Goal: Task Accomplishment & Management: Use online tool/utility

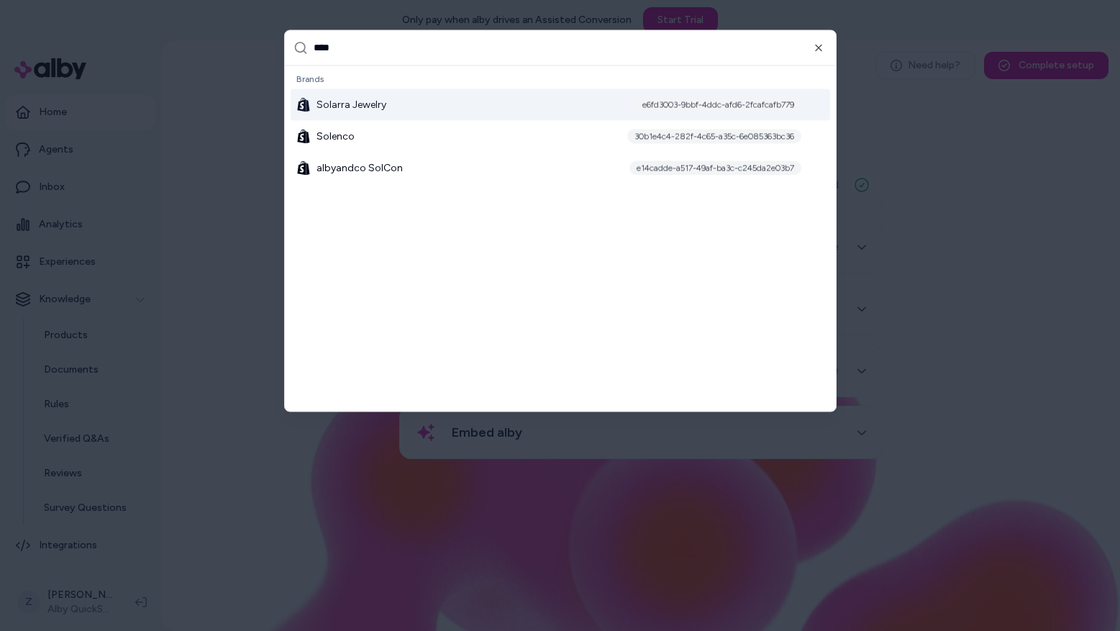
type input "*****"
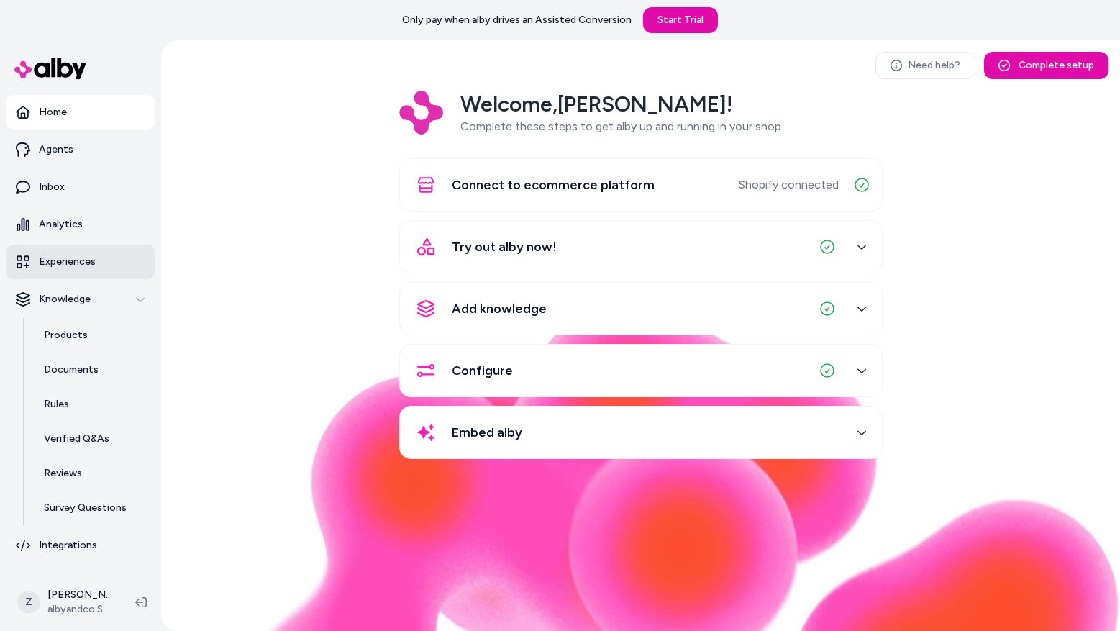
click at [73, 260] on p "Experiences" at bounding box center [67, 262] width 57 height 14
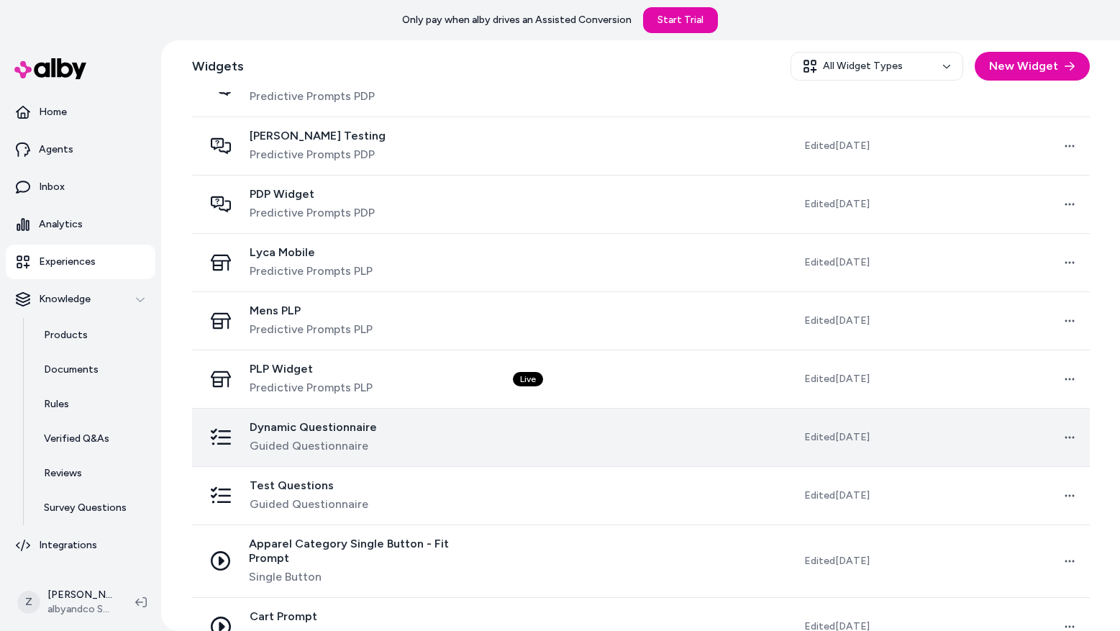
scroll to position [446, 0]
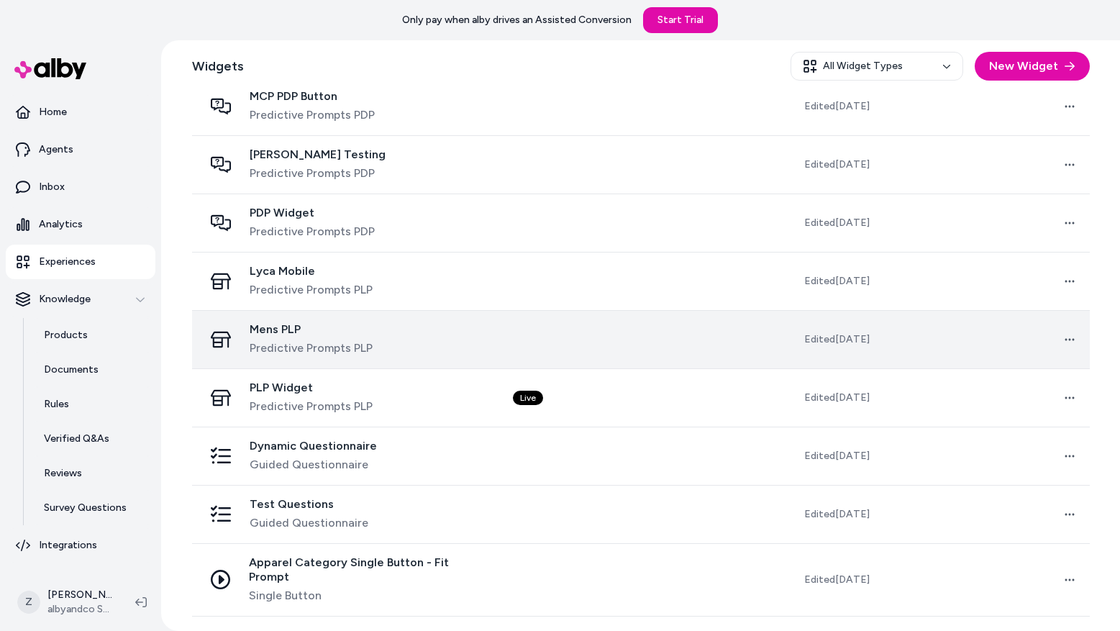
click at [375, 310] on td "Mens PLP Predictive Prompts PLP" at bounding box center [347, 339] width 310 height 58
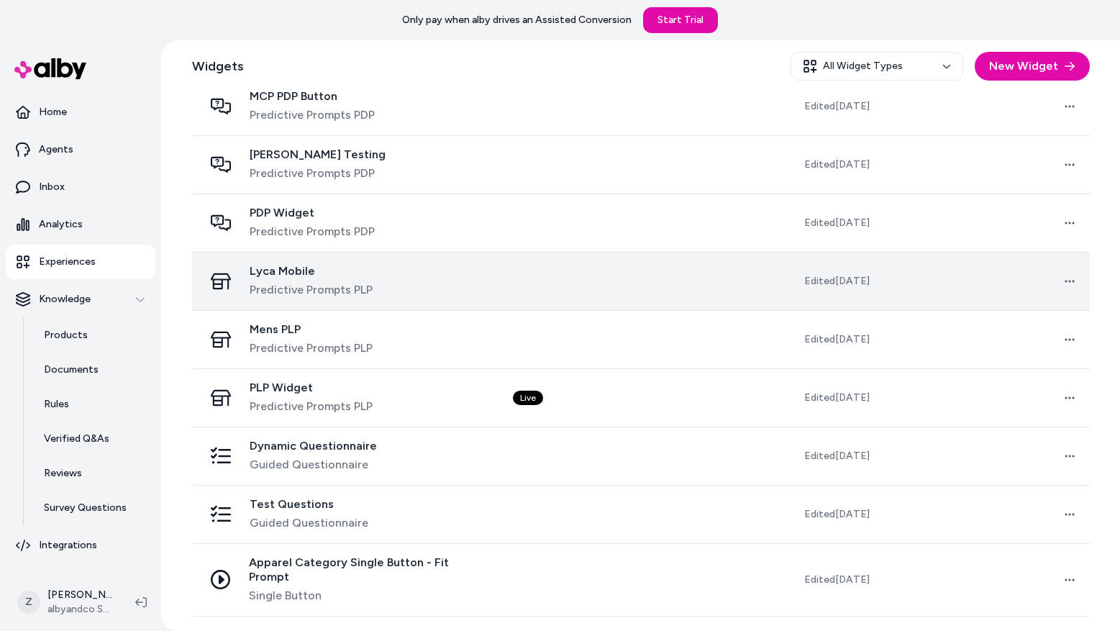
click at [347, 271] on span "Lyca Mobile" at bounding box center [311, 271] width 123 height 14
click at [331, 288] on span "Predictive Prompts PLP" at bounding box center [311, 289] width 123 height 17
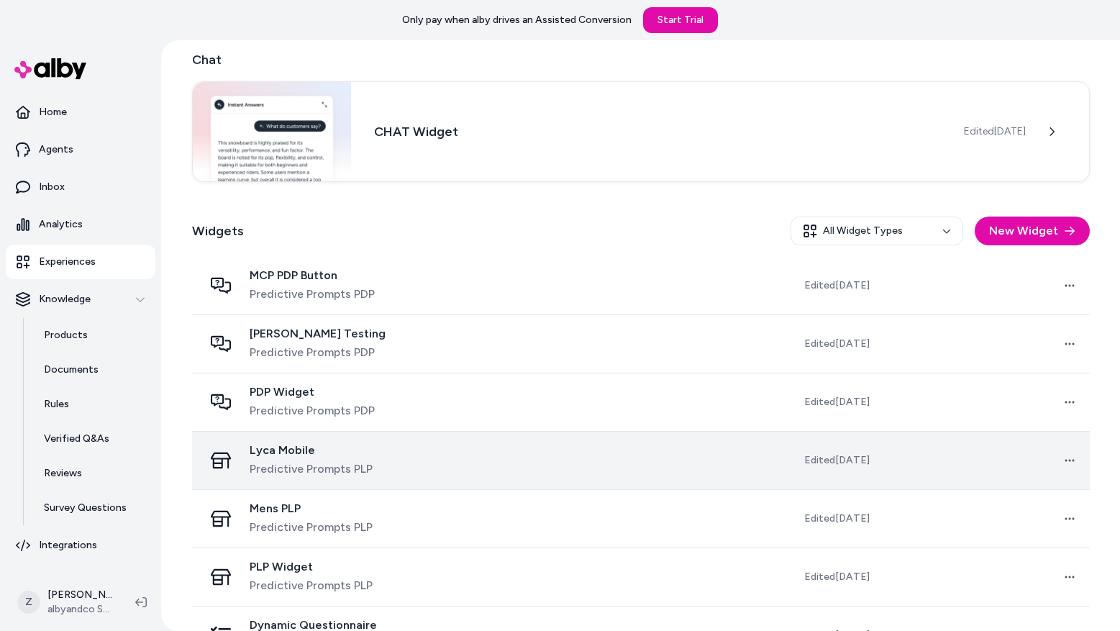
scroll to position [276, 0]
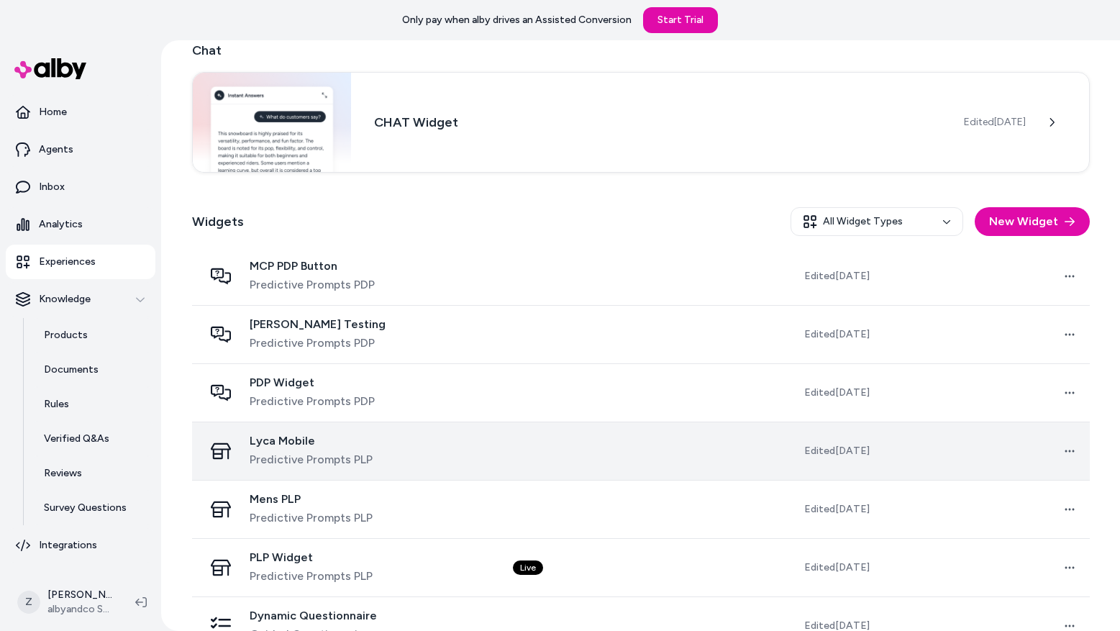
click at [340, 446] on span "Lyca Mobile" at bounding box center [311, 441] width 123 height 14
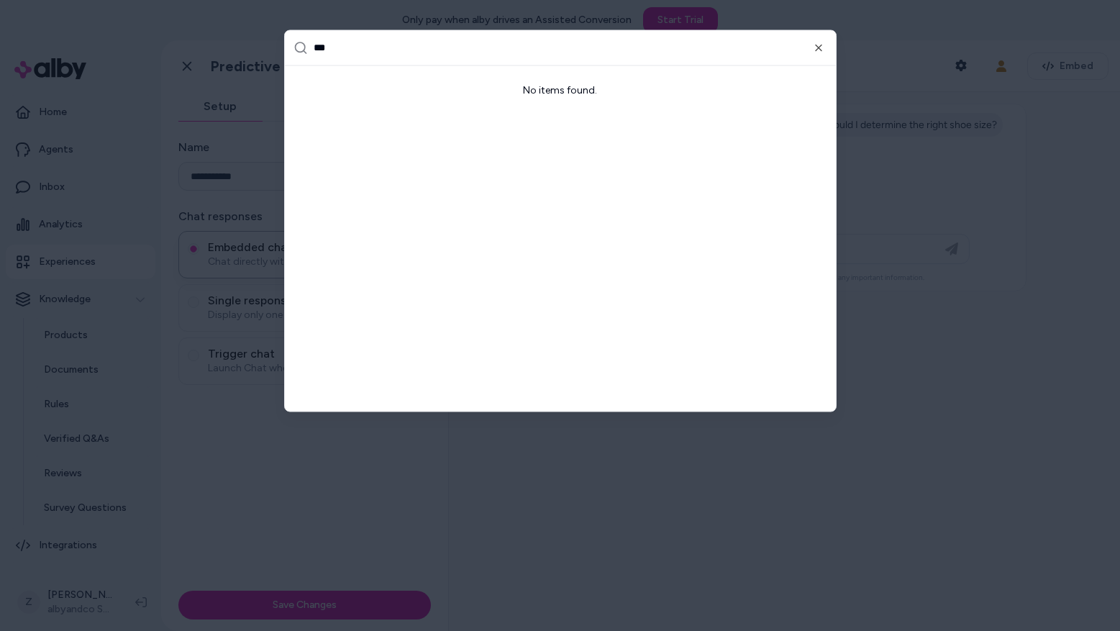
type input "**"
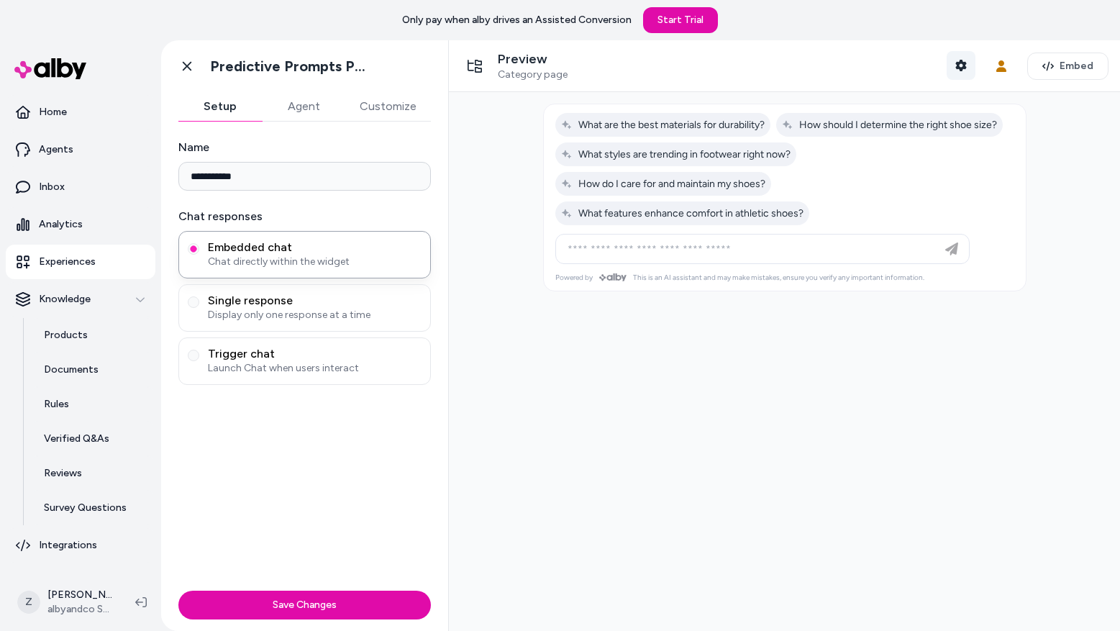
click at [956, 71] on button "Shopper Context" at bounding box center [960, 65] width 29 height 29
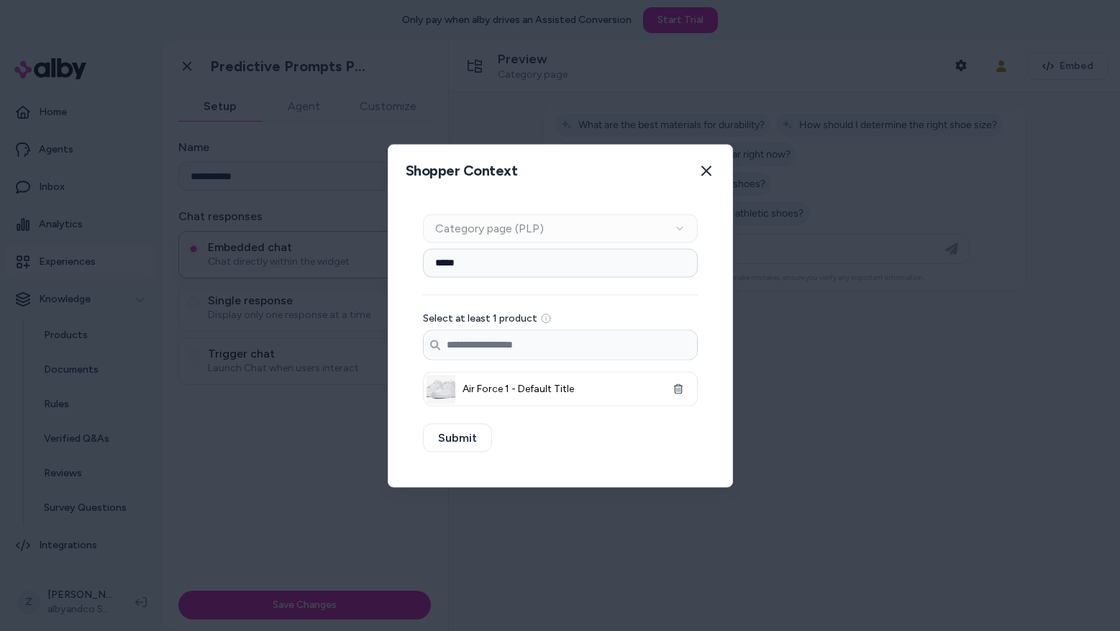
click at [310, 365] on div at bounding box center [560, 315] width 1120 height 631
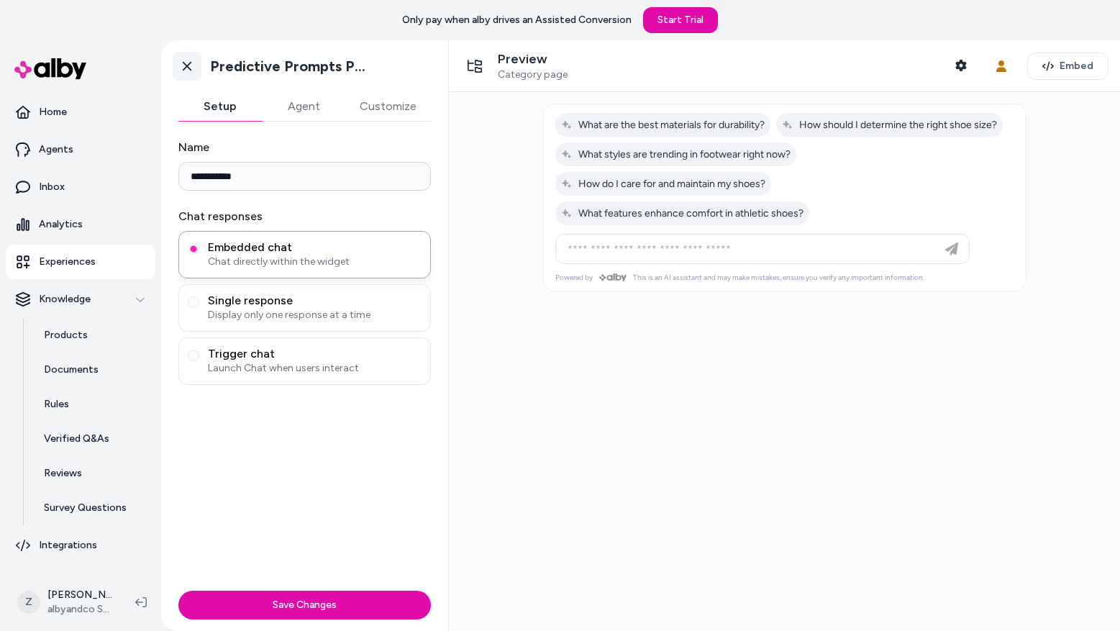
click at [188, 64] on icon at bounding box center [187, 66] width 9 height 9
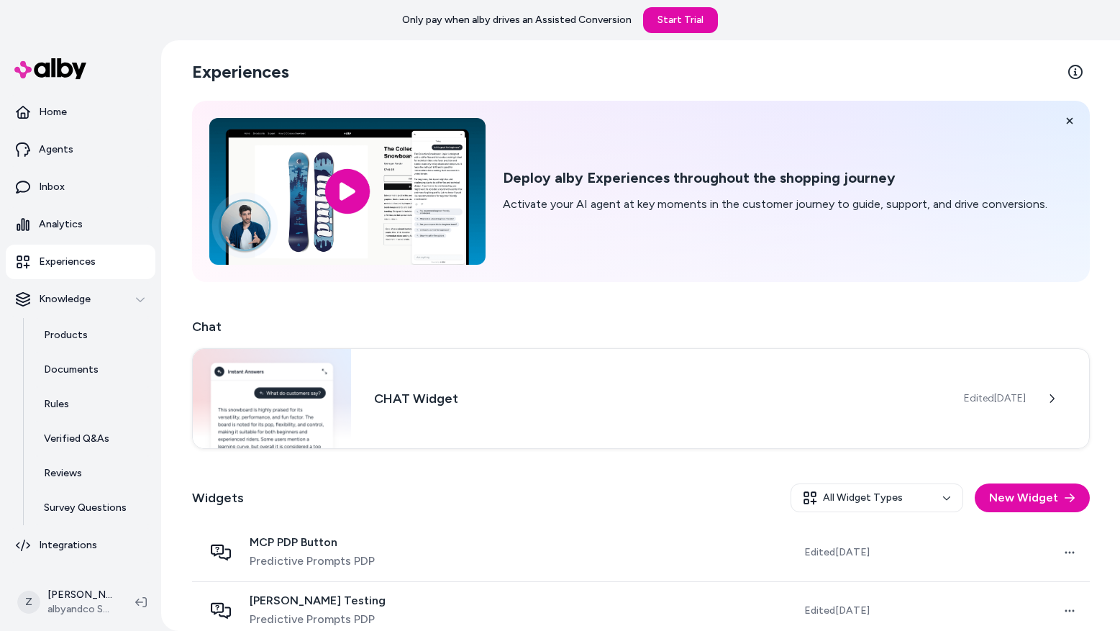
scroll to position [376, 0]
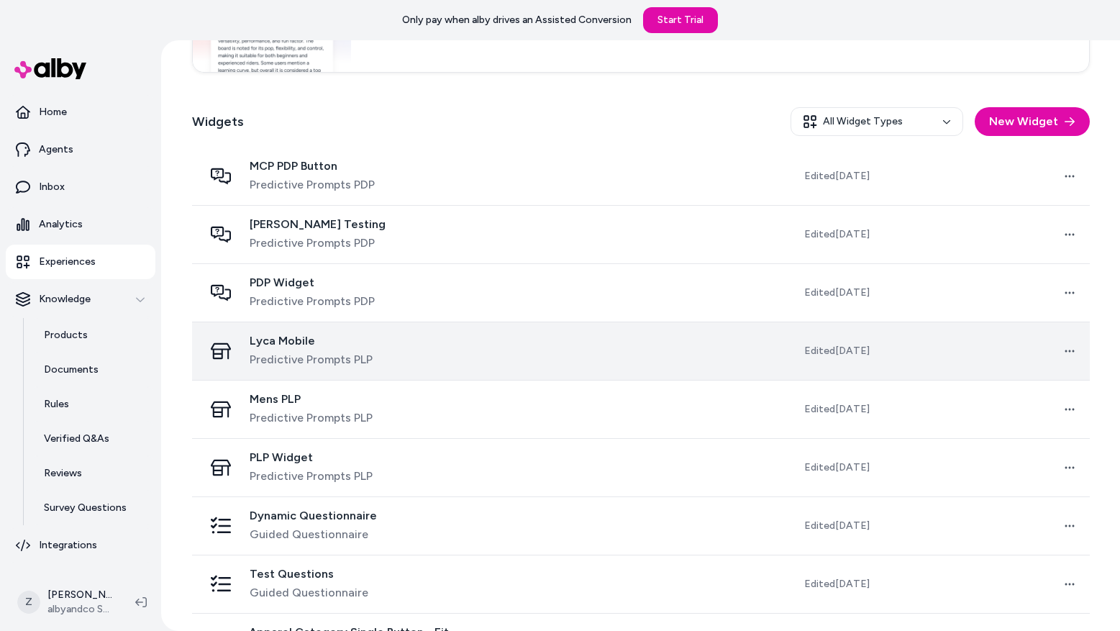
click at [475, 350] on div "Lyca Mobile Predictive Prompts PLP" at bounding box center [346, 351] width 287 height 35
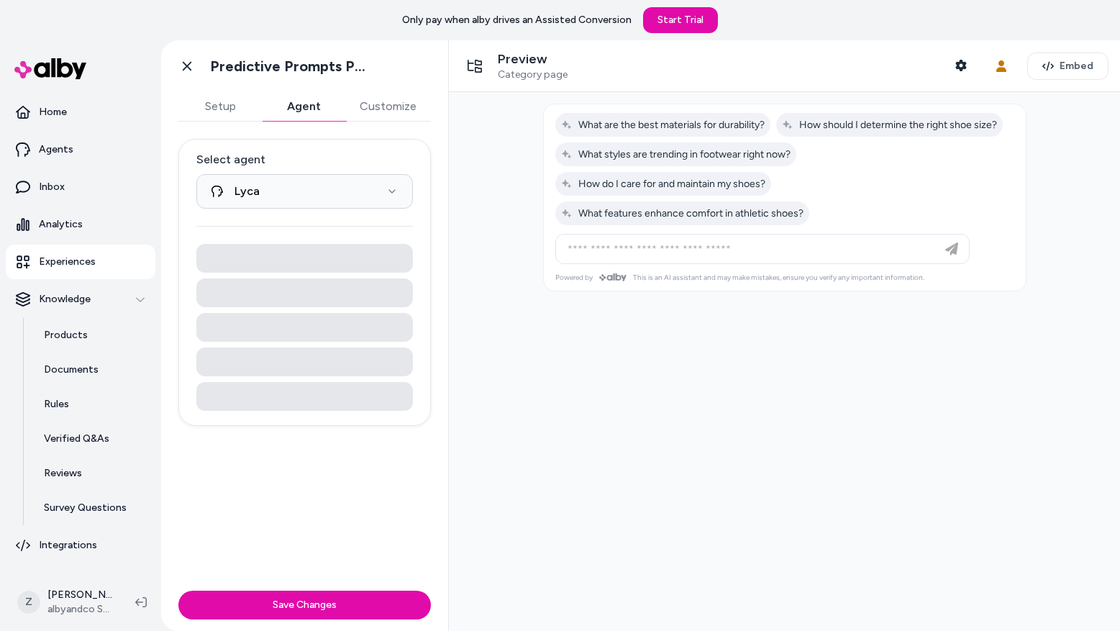
click at [306, 113] on button "Agent" at bounding box center [303, 106] width 83 height 29
click at [966, 66] on icon "button" at bounding box center [960, 66] width 11 height 12
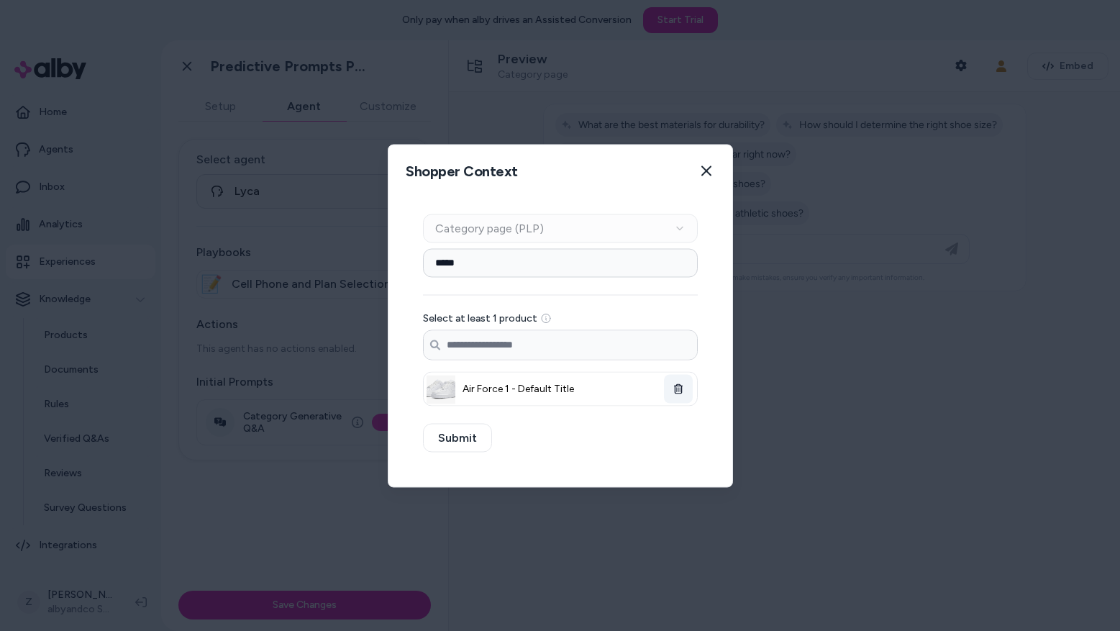
click at [688, 386] on button "button" at bounding box center [678, 388] width 29 height 29
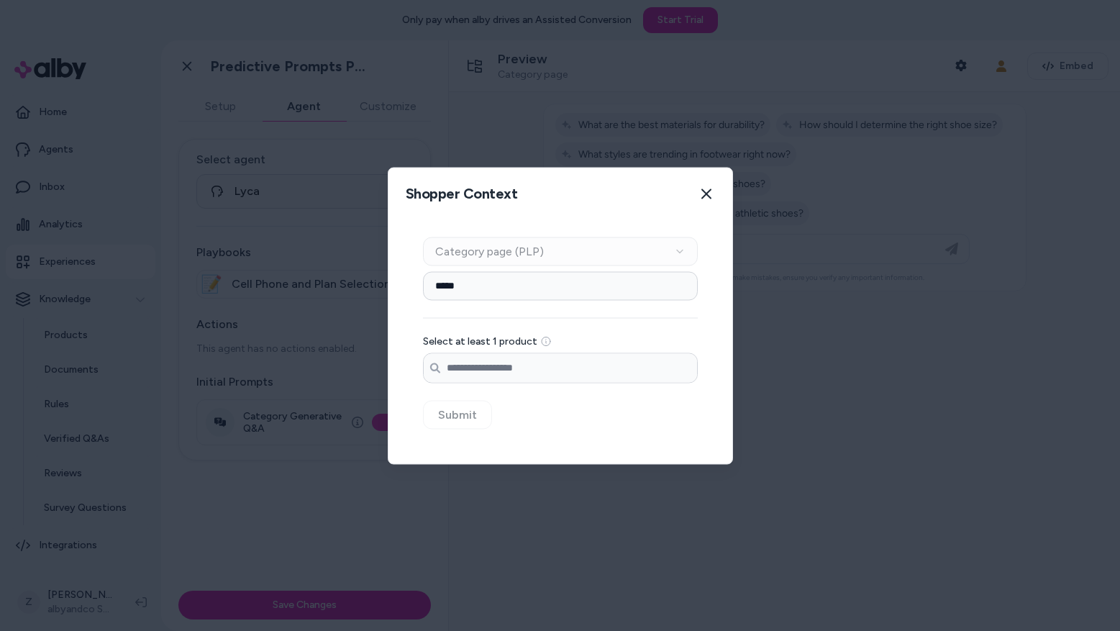
click at [492, 279] on input "*****" at bounding box center [560, 285] width 275 height 29
type input "****"
click at [494, 394] on div "Context Type Category page (PLP) Category Setup **** Select at least 1 product …" at bounding box center [560, 341] width 344 height 244
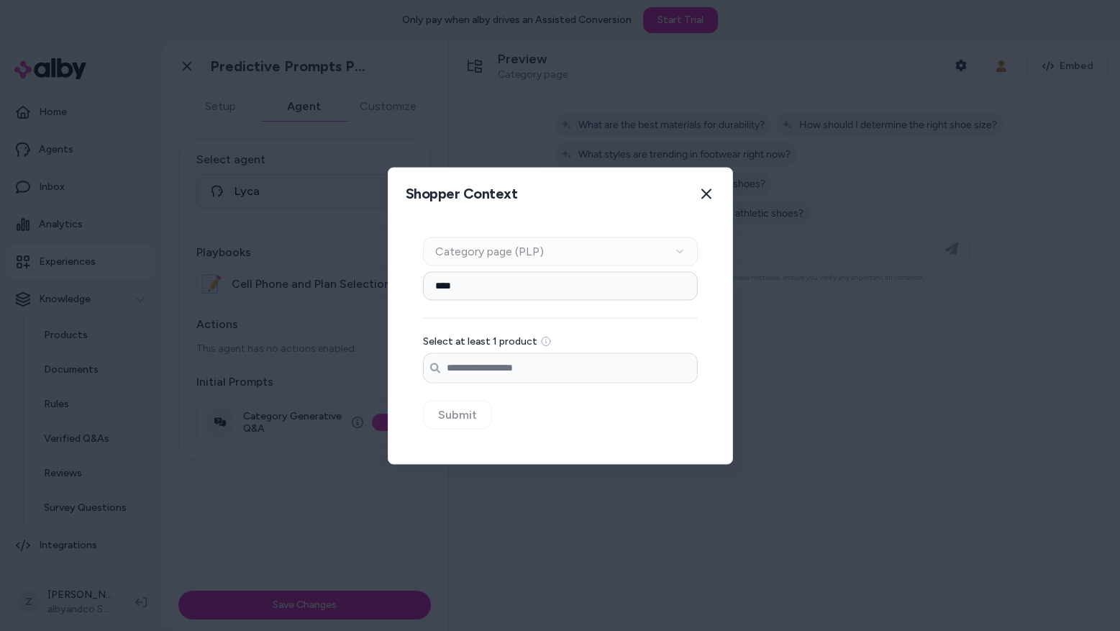
click at [621, 459] on div "Context Type Category page (PLP) Category Setup **** Select at least 1 product …" at bounding box center [560, 341] width 344 height 244
click at [749, 319] on div at bounding box center [560, 315] width 1120 height 631
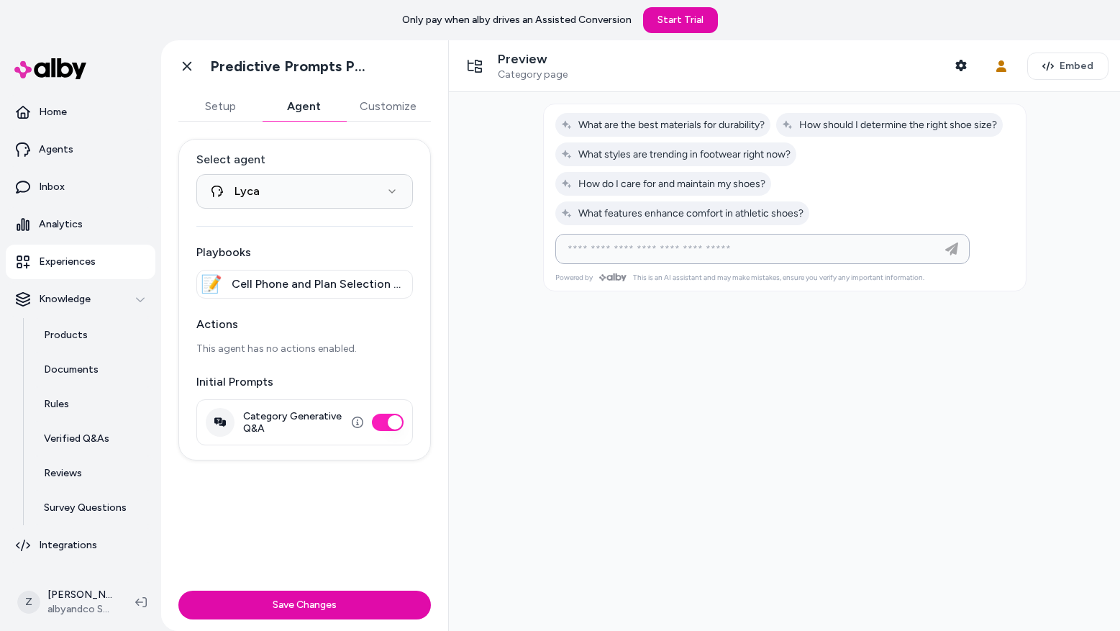
click at [723, 244] on input at bounding box center [748, 248] width 378 height 17
type input "**********"
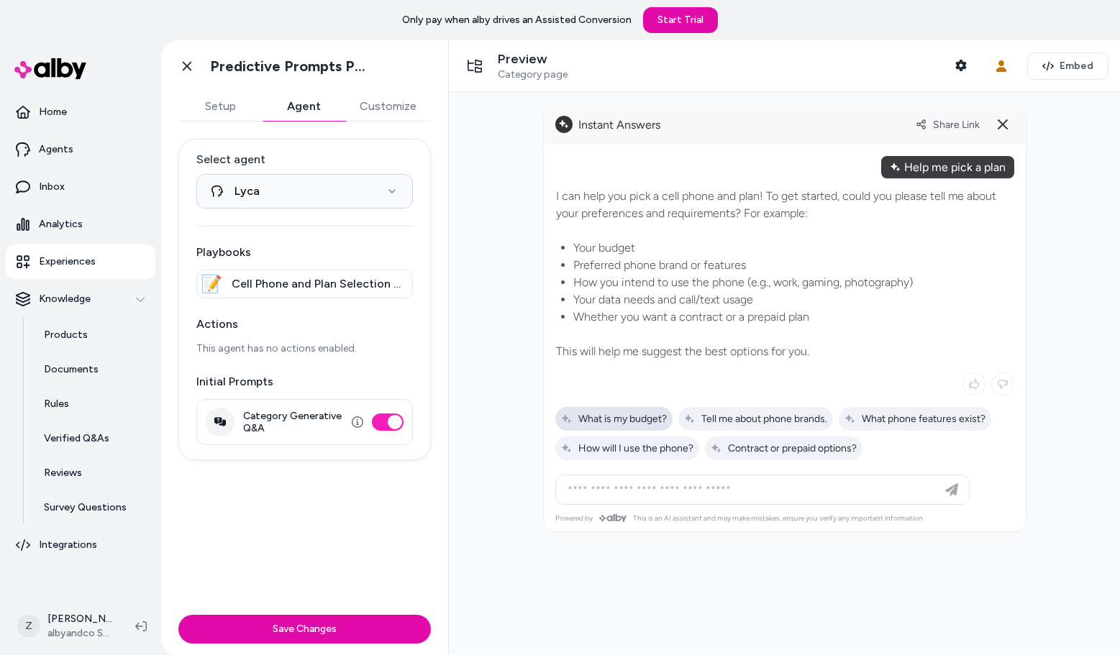
click at [618, 421] on span "What is my budget?" at bounding box center [614, 419] width 106 height 12
type input "**********"
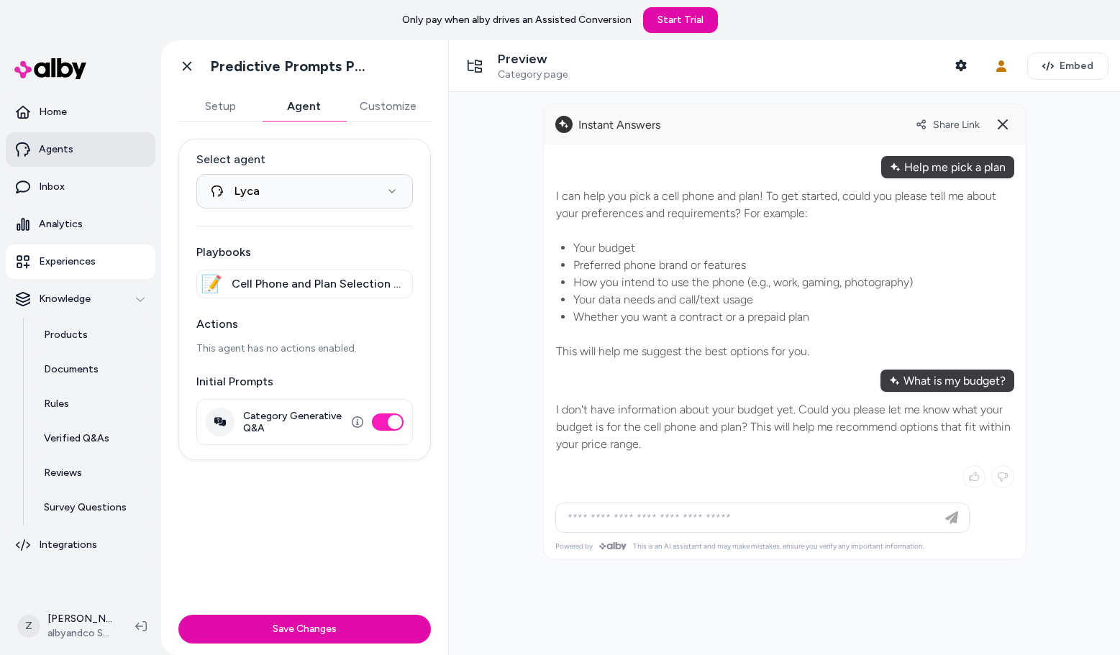
click at [50, 147] on p "Agents" at bounding box center [56, 149] width 35 height 14
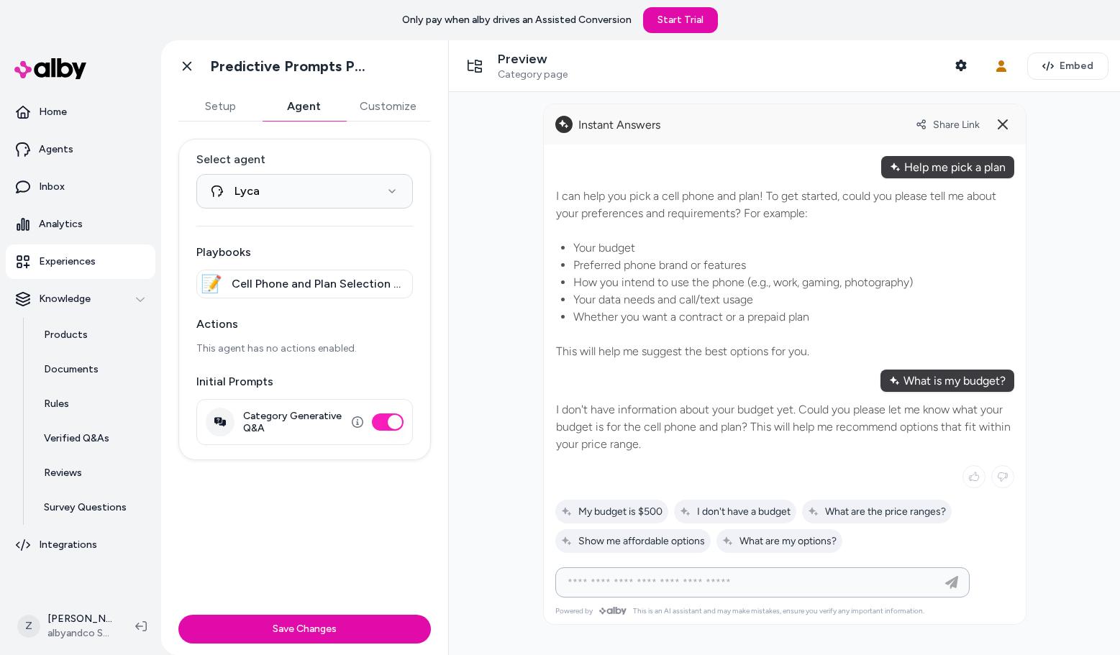
click at [640, 583] on input at bounding box center [748, 582] width 378 height 17
type input "**********"
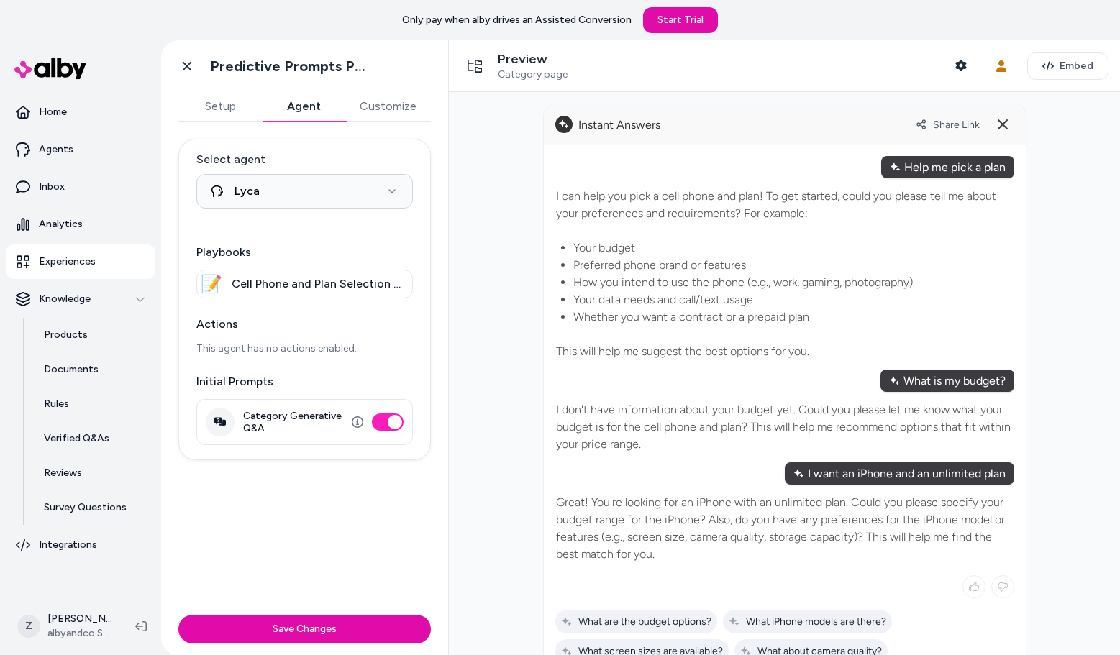
scroll to position [120, 0]
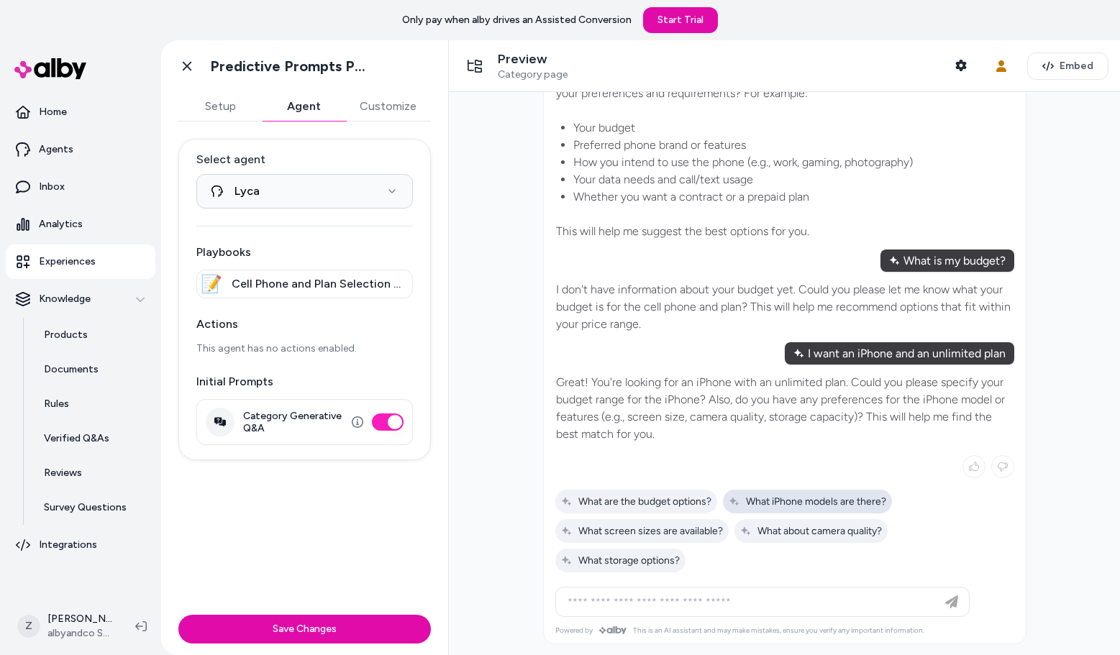
click at [841, 511] on div "What iPhone models are there?" at bounding box center [807, 502] width 169 height 24
type input "**********"
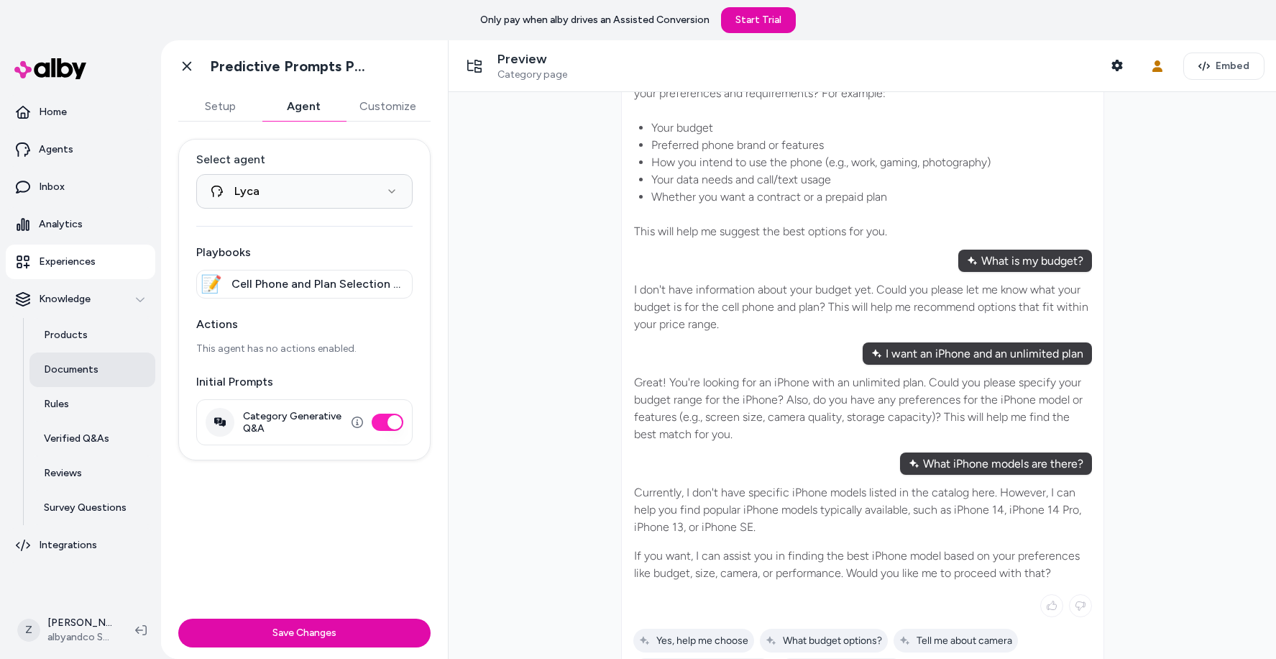
click at [81, 370] on p "Documents" at bounding box center [71, 369] width 55 height 14
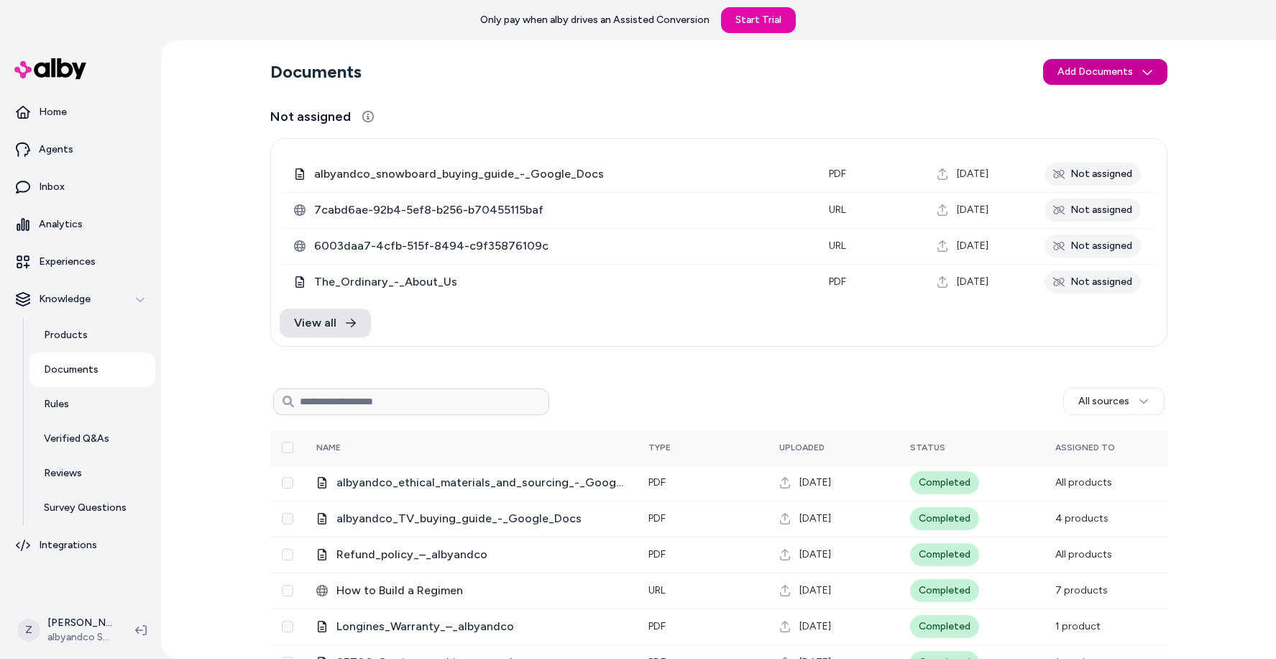
click at [1069, 81] on html "Only pay when alby drives an Assisted Conversion Start Trial Home Agents Inbox …" at bounding box center [638, 329] width 1276 height 659
click at [63, 265] on html "Only pay when alby drives an Assisted Conversion Start Trial Home Agents Inbox …" at bounding box center [638, 329] width 1276 height 659
click at [63, 265] on p "Experiences" at bounding box center [67, 262] width 57 height 14
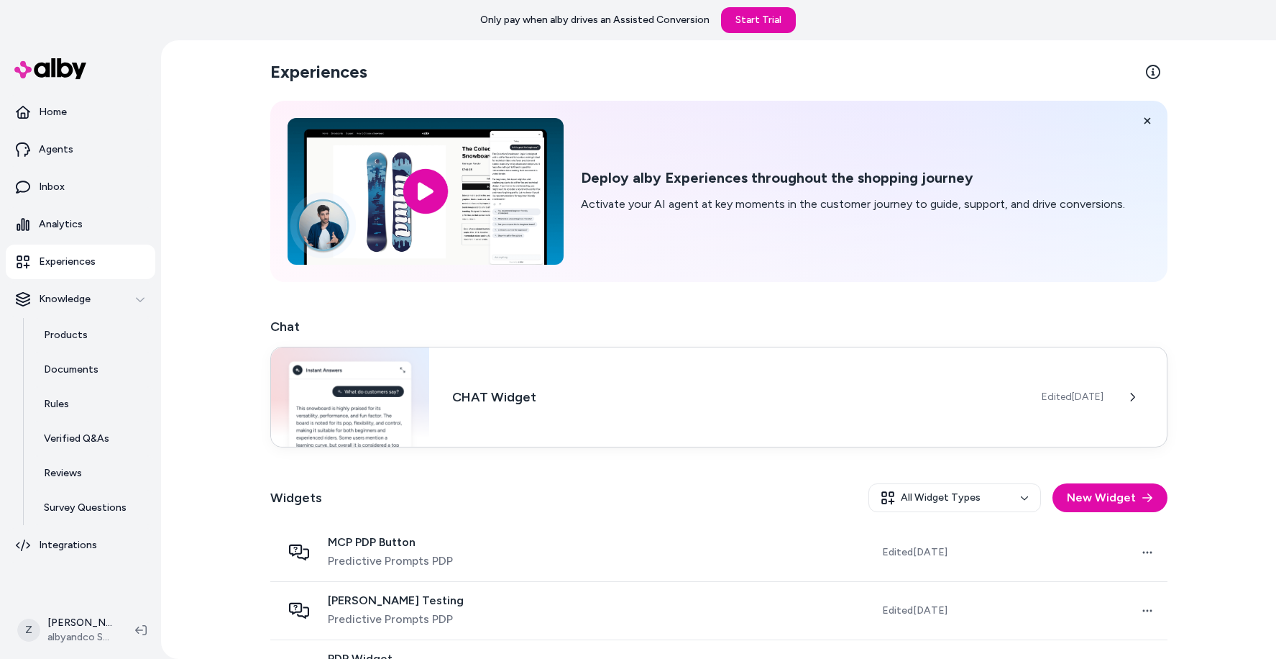
click at [564, 369] on div "CHAT Widget Edited Jul 2, 2025" at bounding box center [718, 397] width 897 height 101
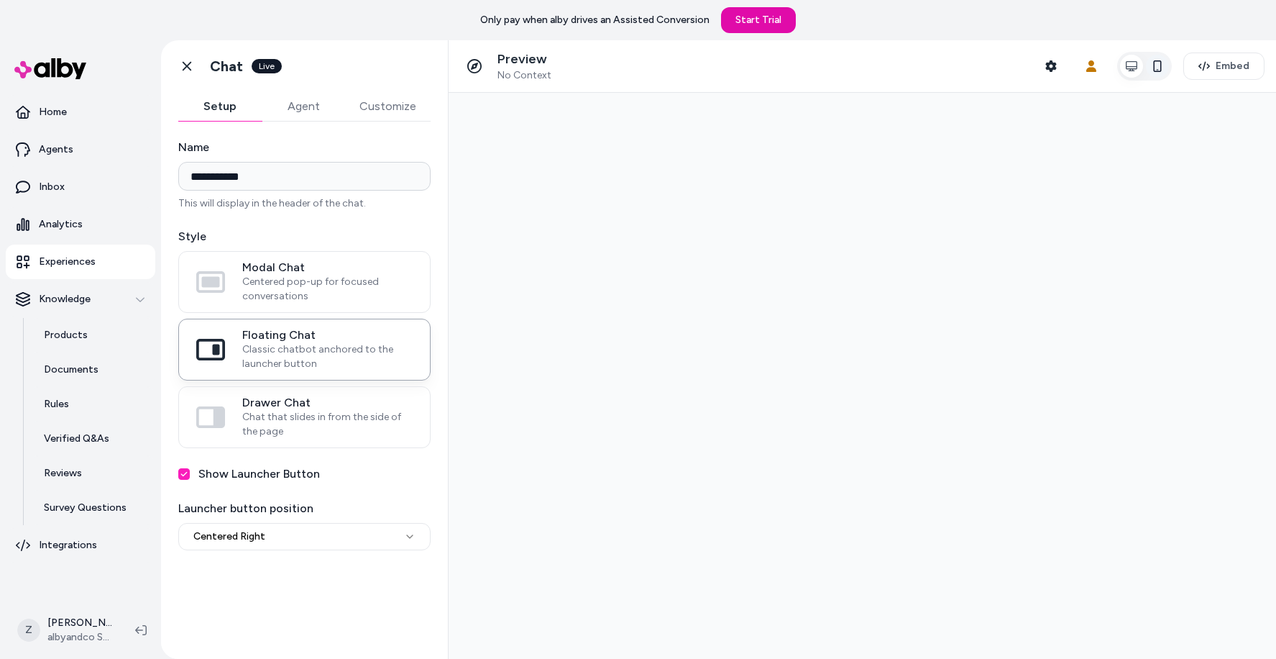
click at [1119, 65] on icon "button" at bounding box center [1158, 66] width 12 height 12
click at [362, 126] on div "**********" at bounding box center [304, 382] width 287 height 520
click at [372, 109] on button "Customize" at bounding box center [388, 106] width 86 height 29
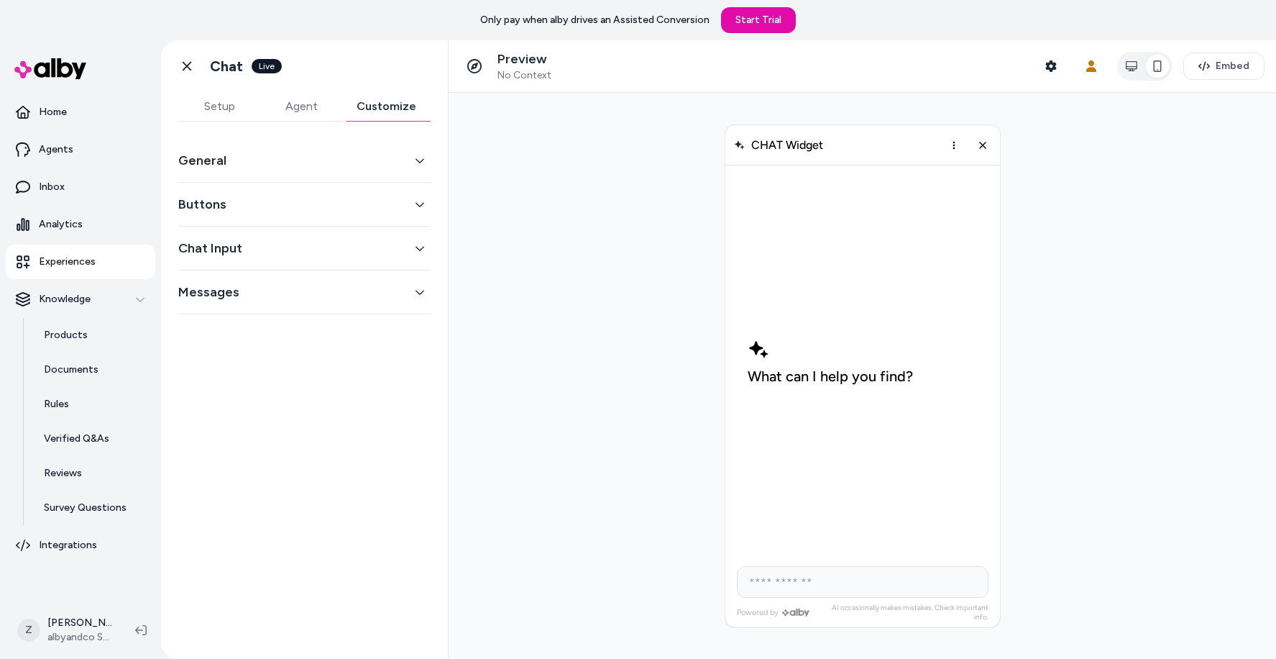
click at [311, 298] on button "Messages" at bounding box center [304, 292] width 252 height 20
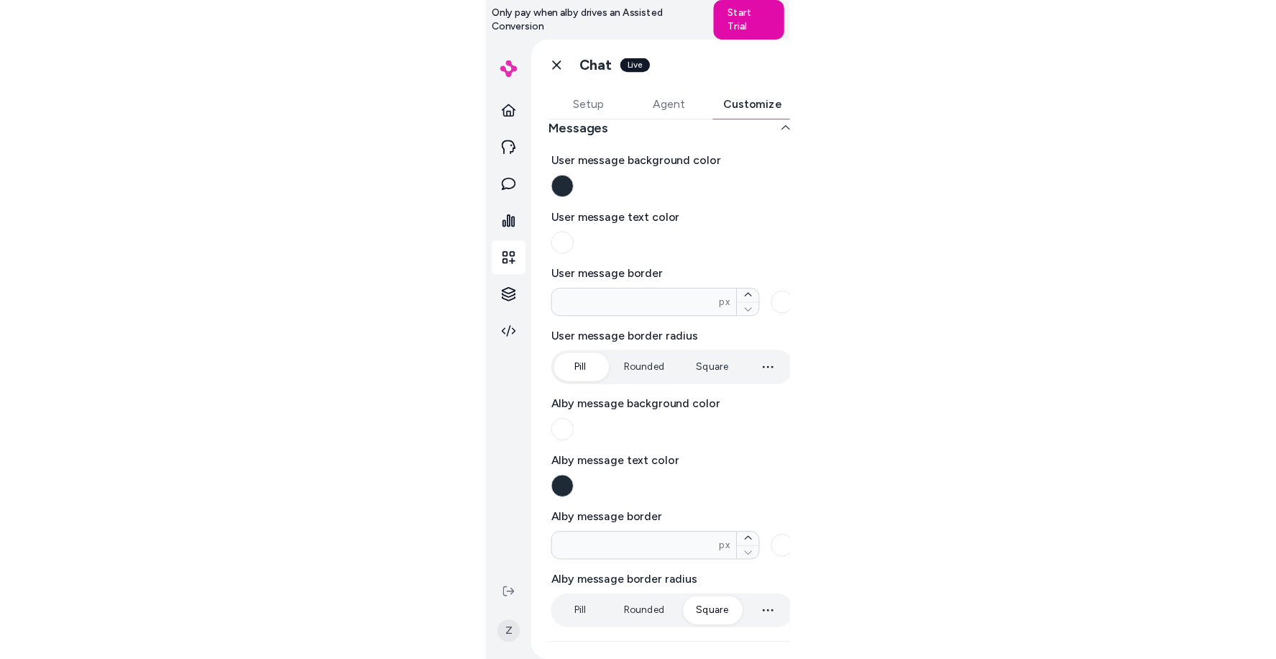
scroll to position [173, 0]
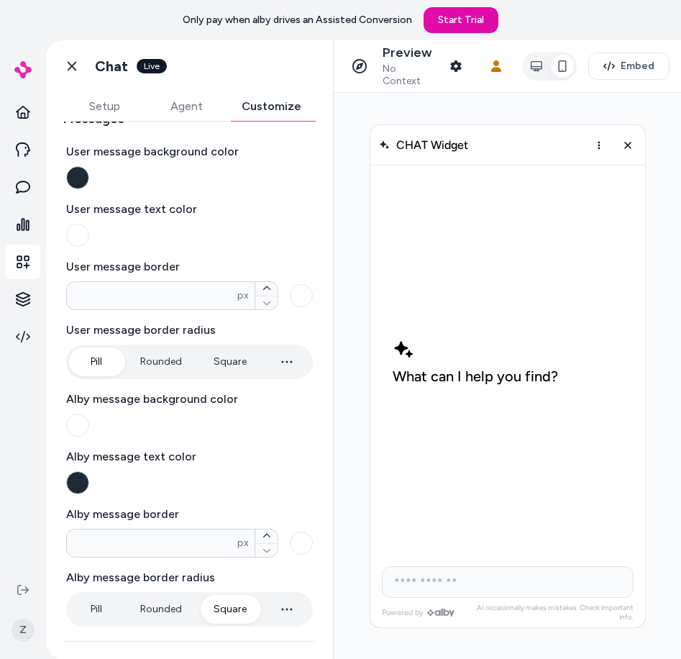
click at [557, 64] on button "button" at bounding box center [562, 66] width 23 height 23
click at [542, 66] on icon "button" at bounding box center [537, 66] width 12 height 10
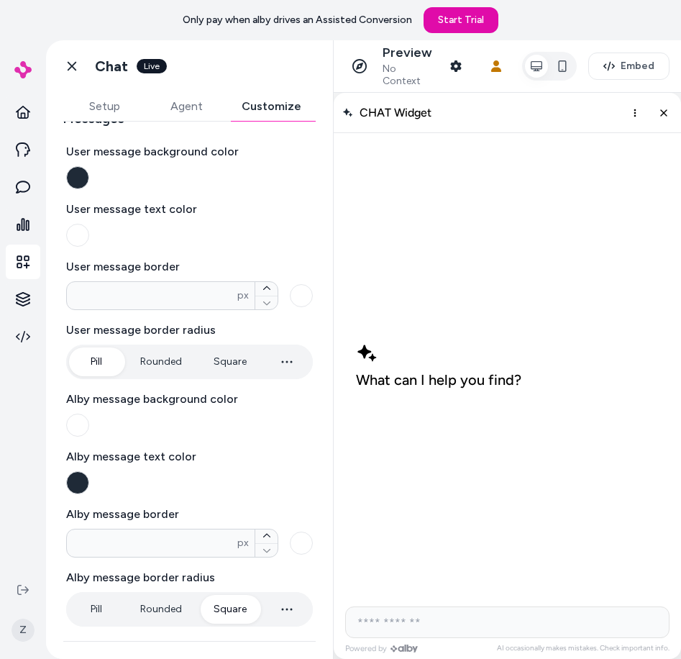
click at [538, 67] on icon "button" at bounding box center [537, 66] width 12 height 12
click at [562, 65] on icon "button" at bounding box center [563, 66] width 12 height 12
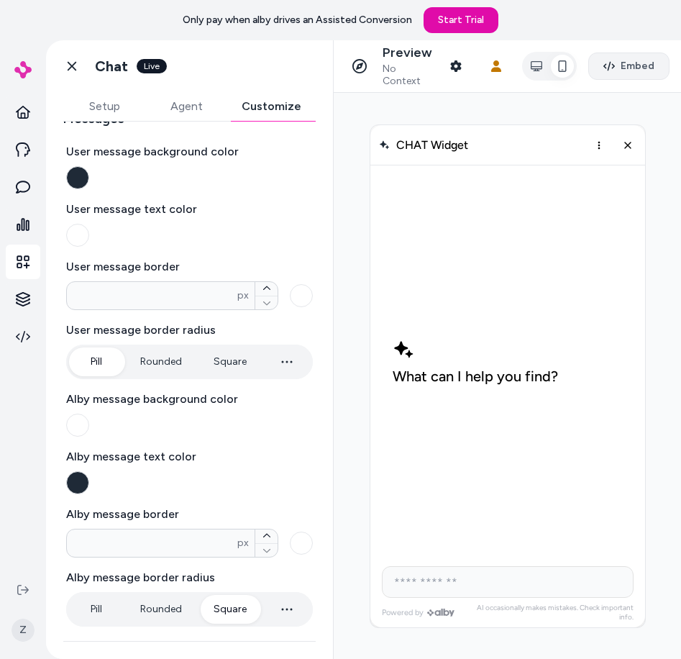
click at [628, 72] on span "Embed" at bounding box center [638, 66] width 34 height 14
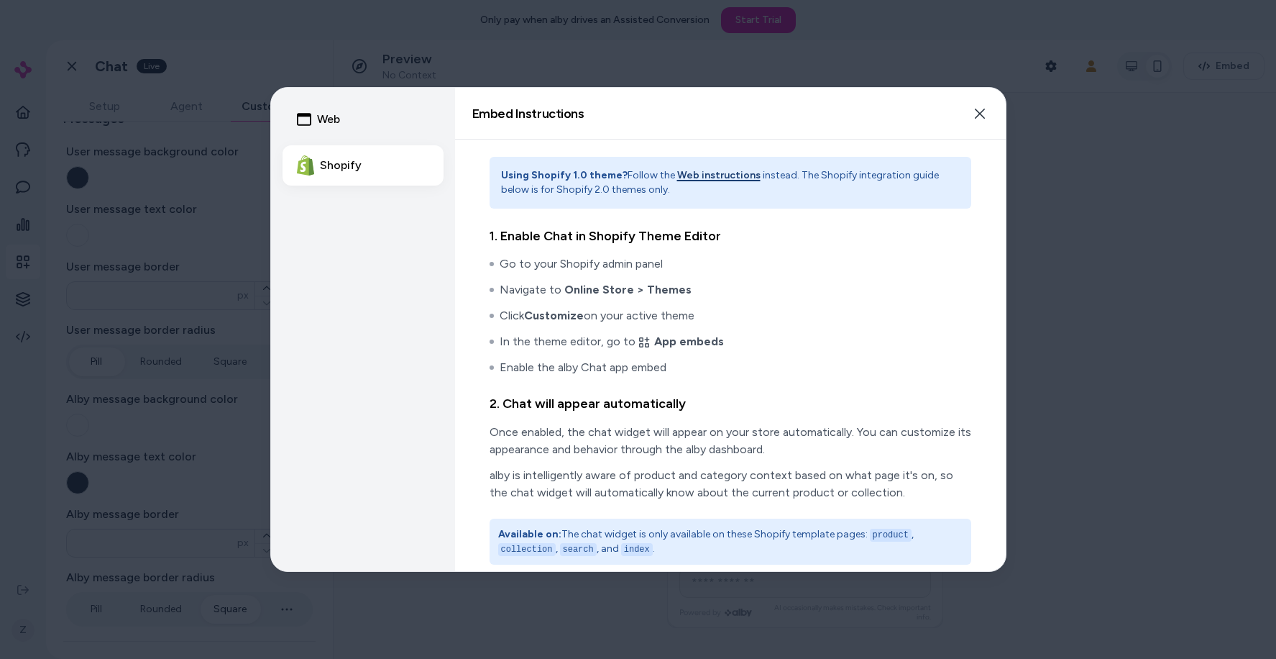
click at [577, 73] on div at bounding box center [638, 329] width 1276 height 659
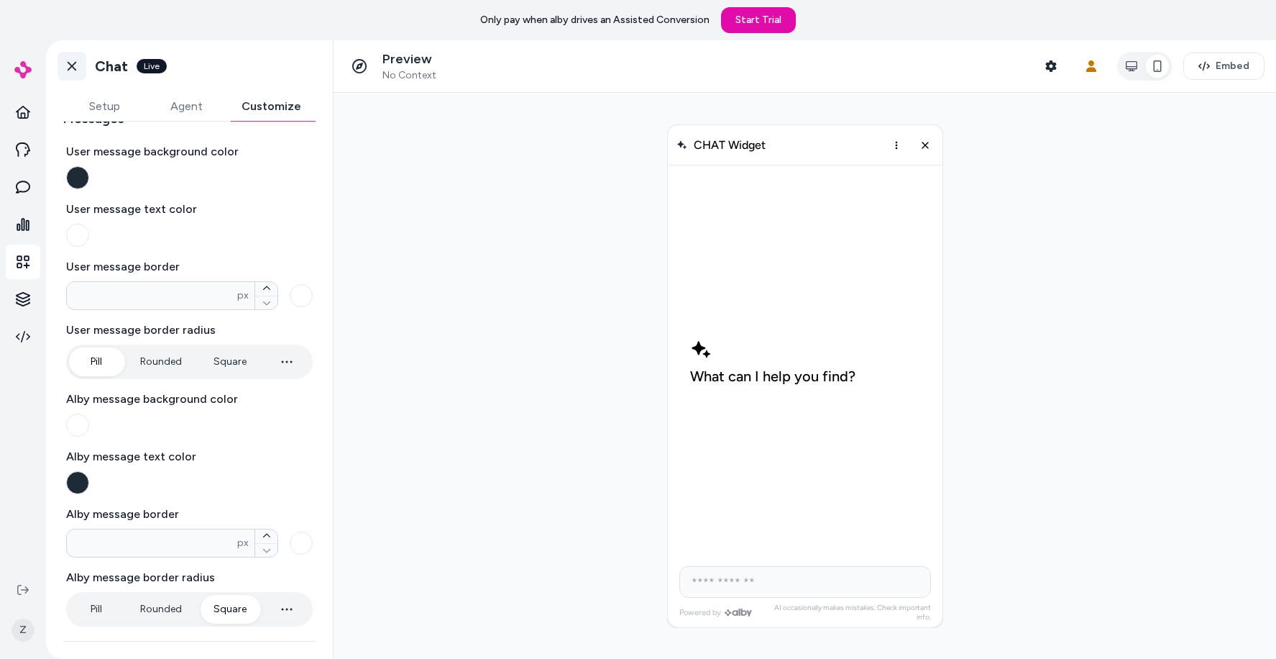
click at [80, 71] on link "Go back" at bounding box center [72, 66] width 29 height 29
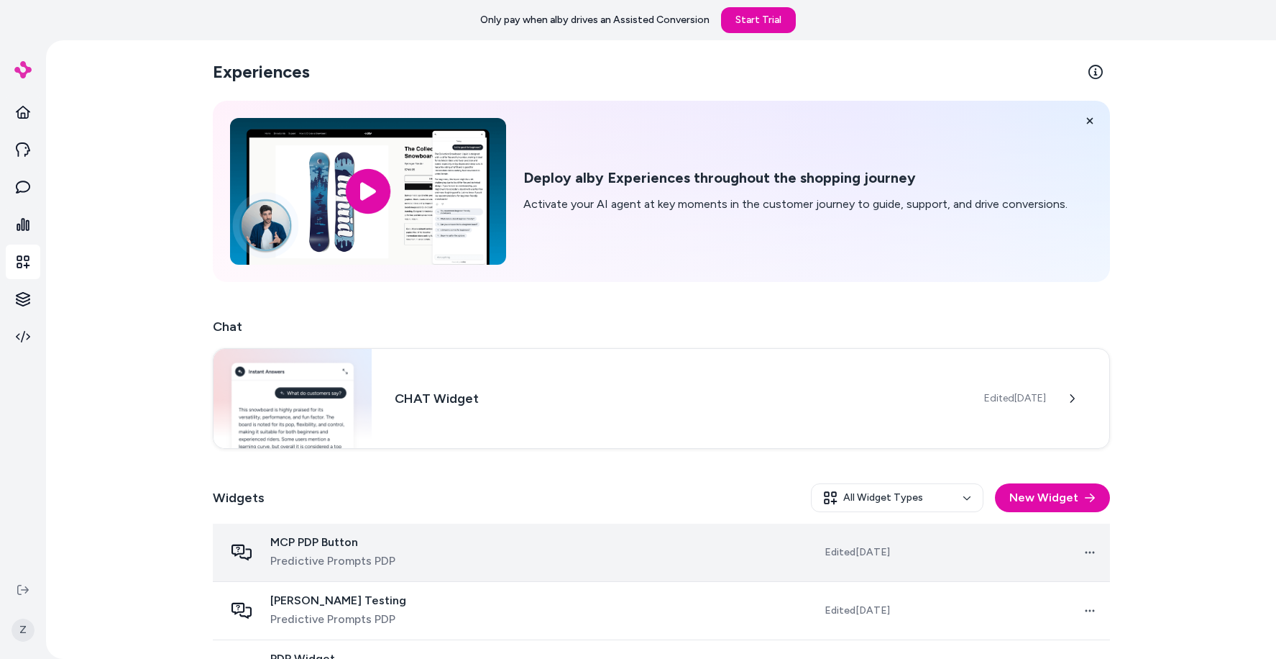
click at [363, 576] on td "MCP PDP Button Predictive Prompts PDP" at bounding box center [368, 552] width 310 height 58
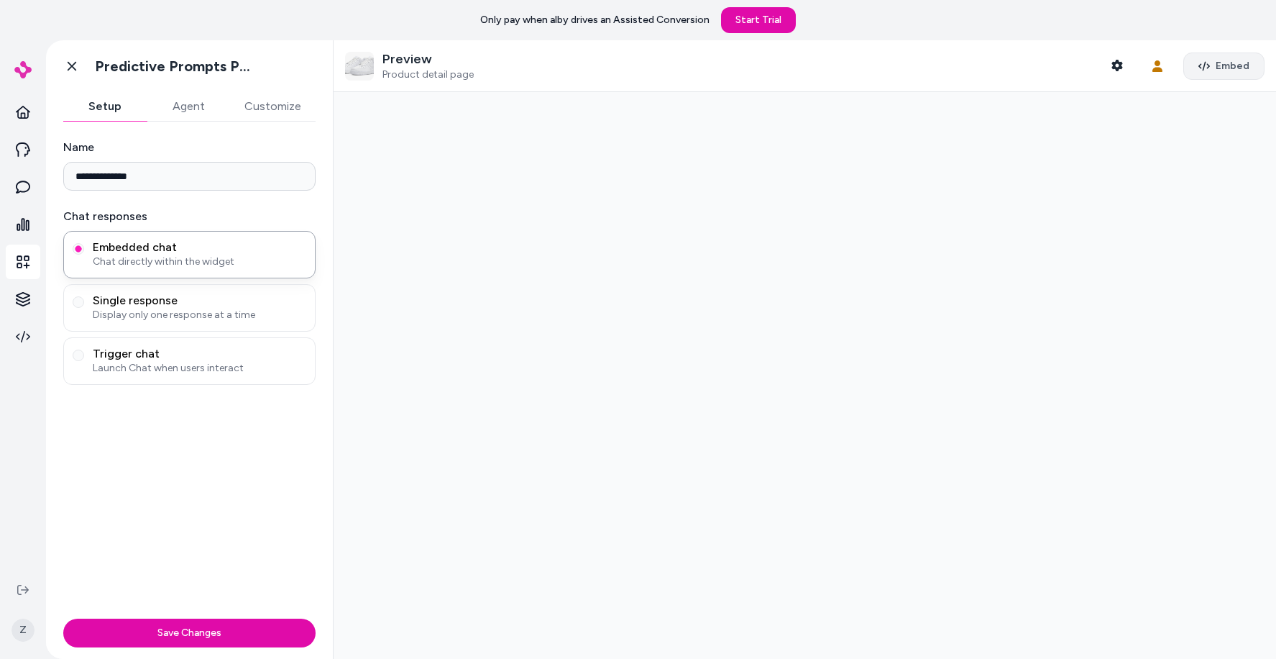
click at [1119, 69] on span "Embed" at bounding box center [1233, 66] width 34 height 14
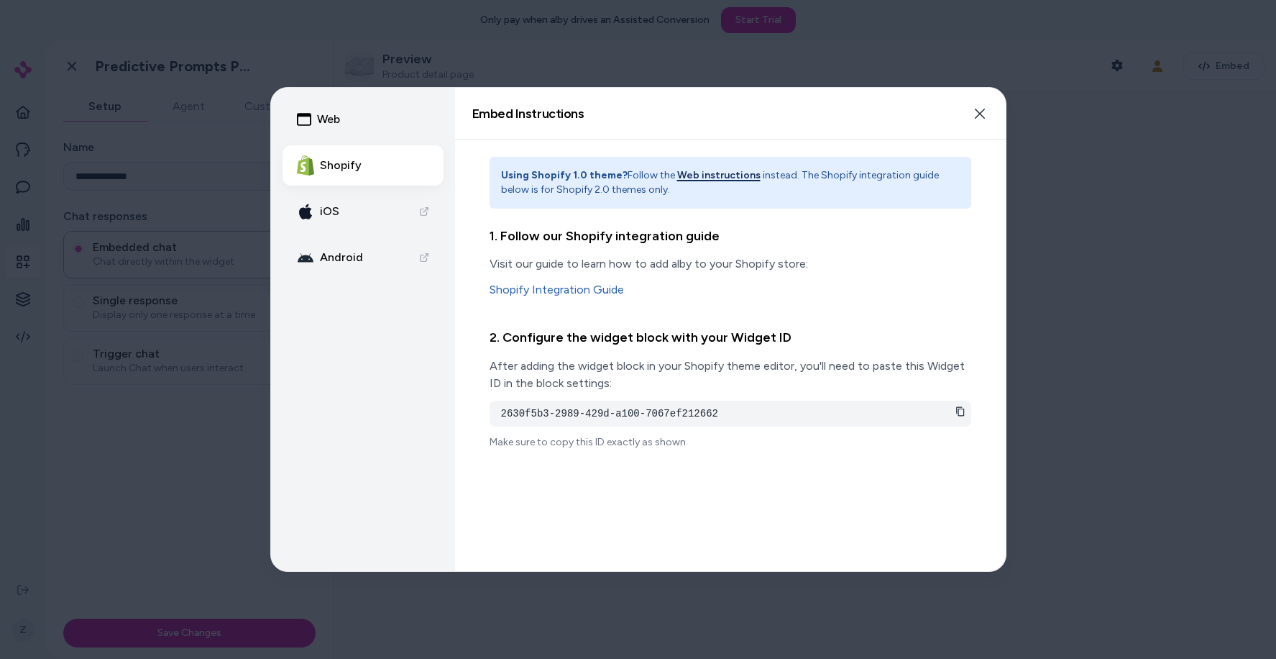
click at [717, 173] on button "Web instructions" at bounding box center [718, 175] width 83 height 14
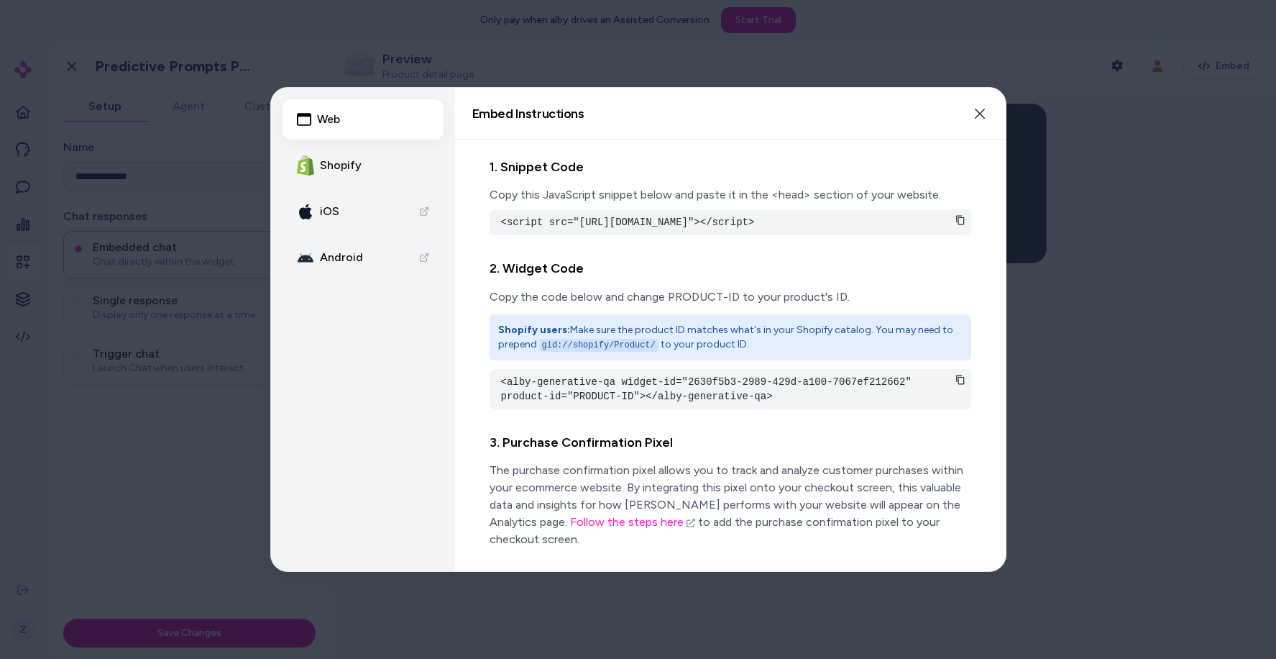
drag, startPoint x: 741, startPoint y: 235, endPoint x: 469, endPoint y: 216, distance: 273.2
click at [469, 216] on div "1. Snippet Code Copy this JavaScript snippet below and paste it in the <head> s…" at bounding box center [730, 354] width 551 height 431
click at [687, 403] on pre "<alby-generative-qa widget-id="2630f5b3-2989-429d-a100-7067ef212662" product-id…" at bounding box center [730, 389] width 459 height 29
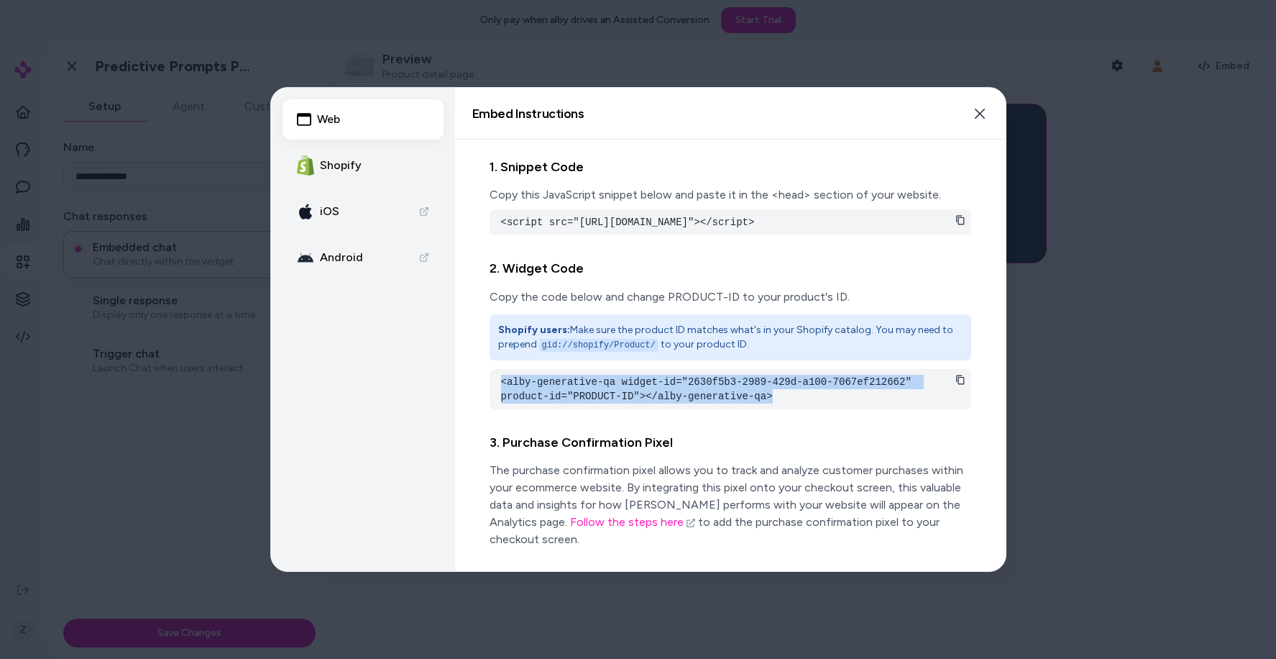
drag, startPoint x: 746, startPoint y: 409, endPoint x: 489, endPoint y: 390, distance: 258.1
click at [490, 390] on div "<alby-generative-qa widget-id="2630f5b3-2989-429d-a100-7067ef212662" product-id…" at bounding box center [731, 389] width 482 height 40
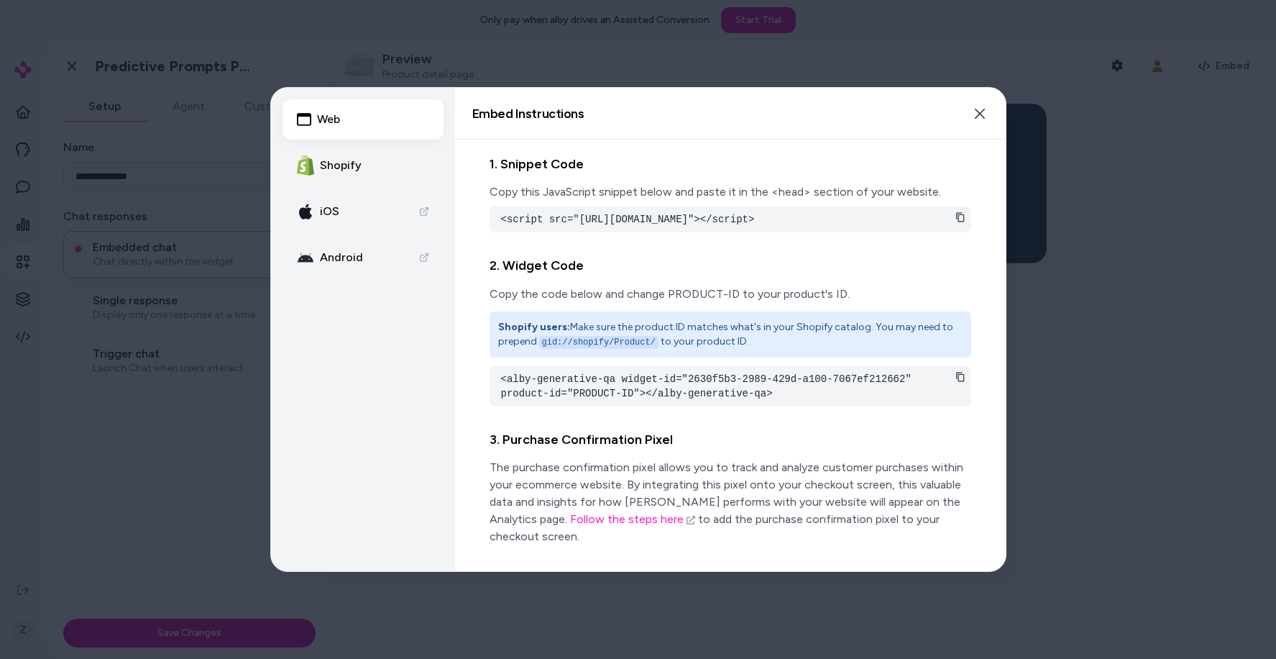
click at [1086, 298] on div at bounding box center [638, 329] width 1276 height 659
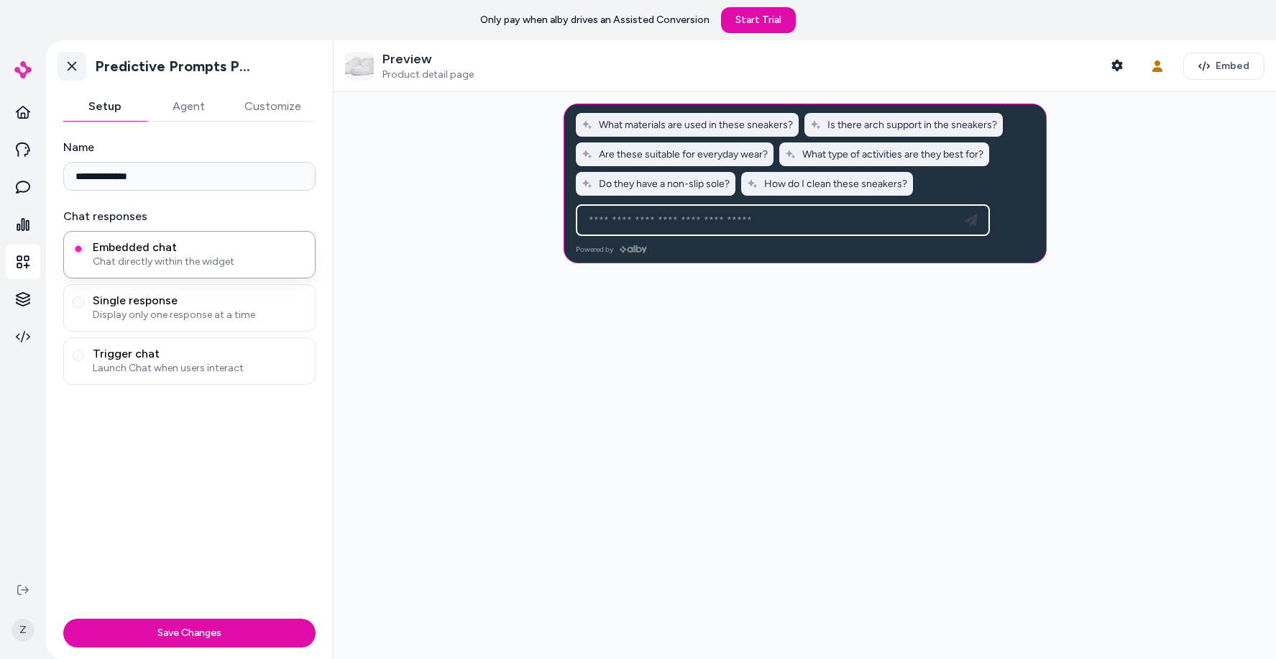
click at [66, 68] on icon at bounding box center [72, 66] width 14 height 14
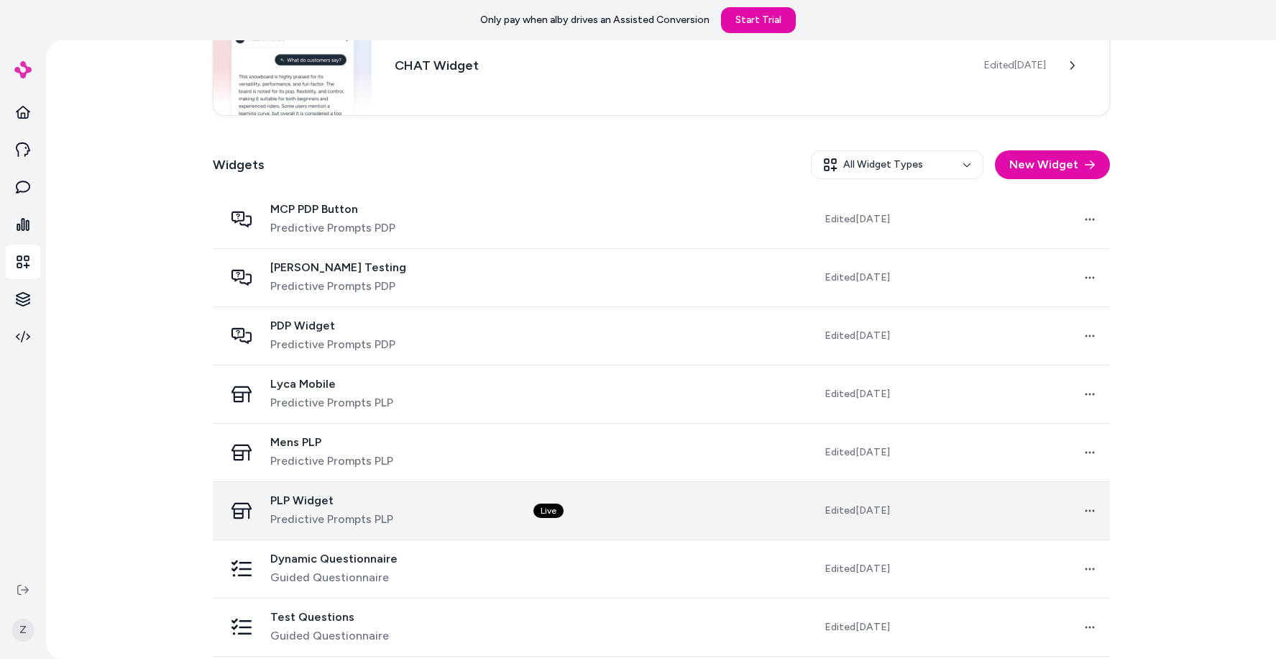
scroll to position [414, 0]
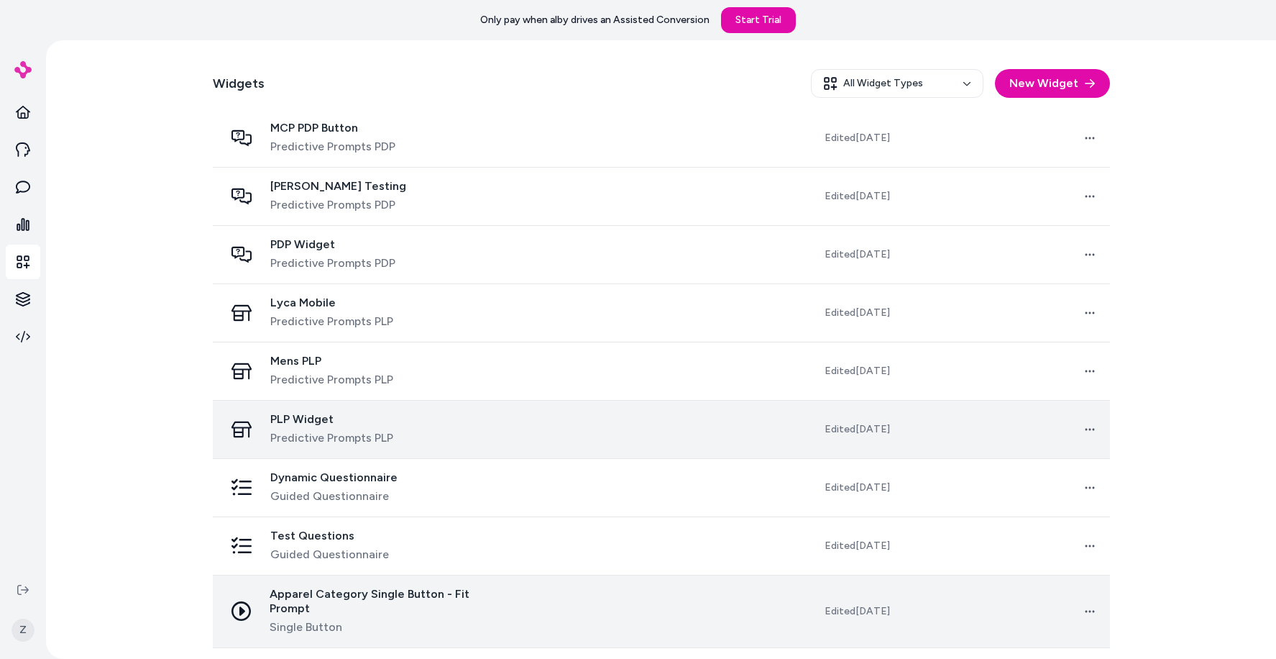
click at [393, 595] on span "Apparel Category Single Button - Fit Prompt" at bounding box center [390, 601] width 241 height 29
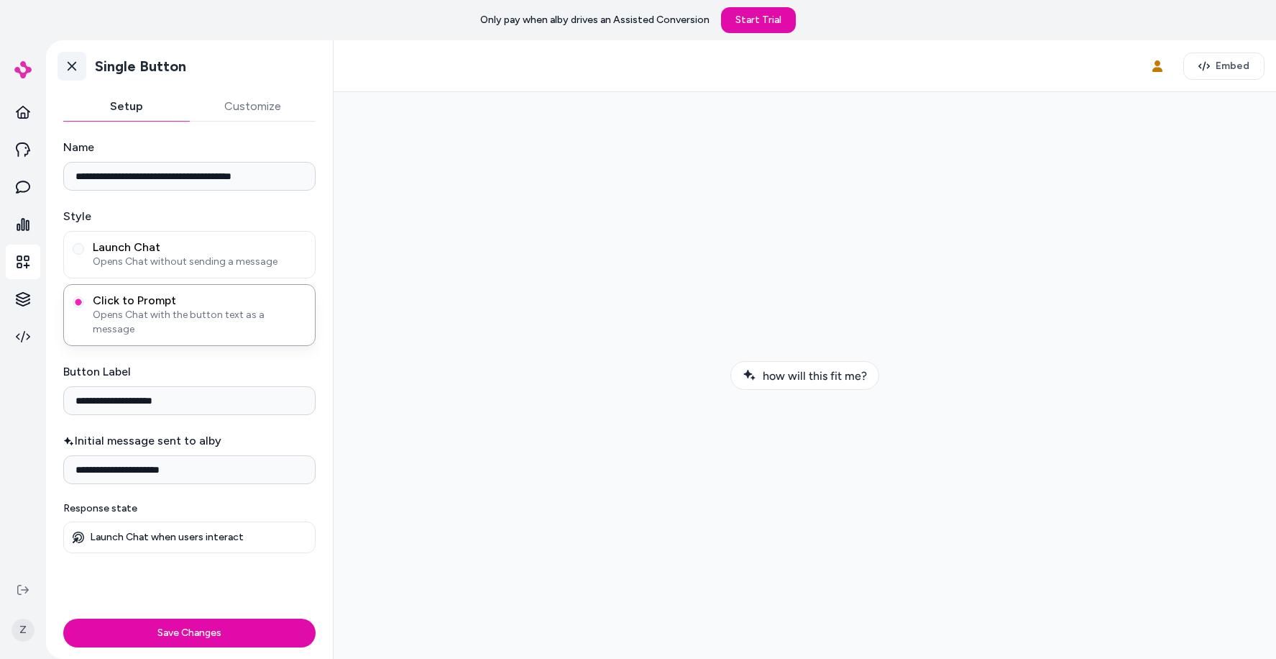
click at [76, 59] on icon at bounding box center [72, 66] width 14 height 14
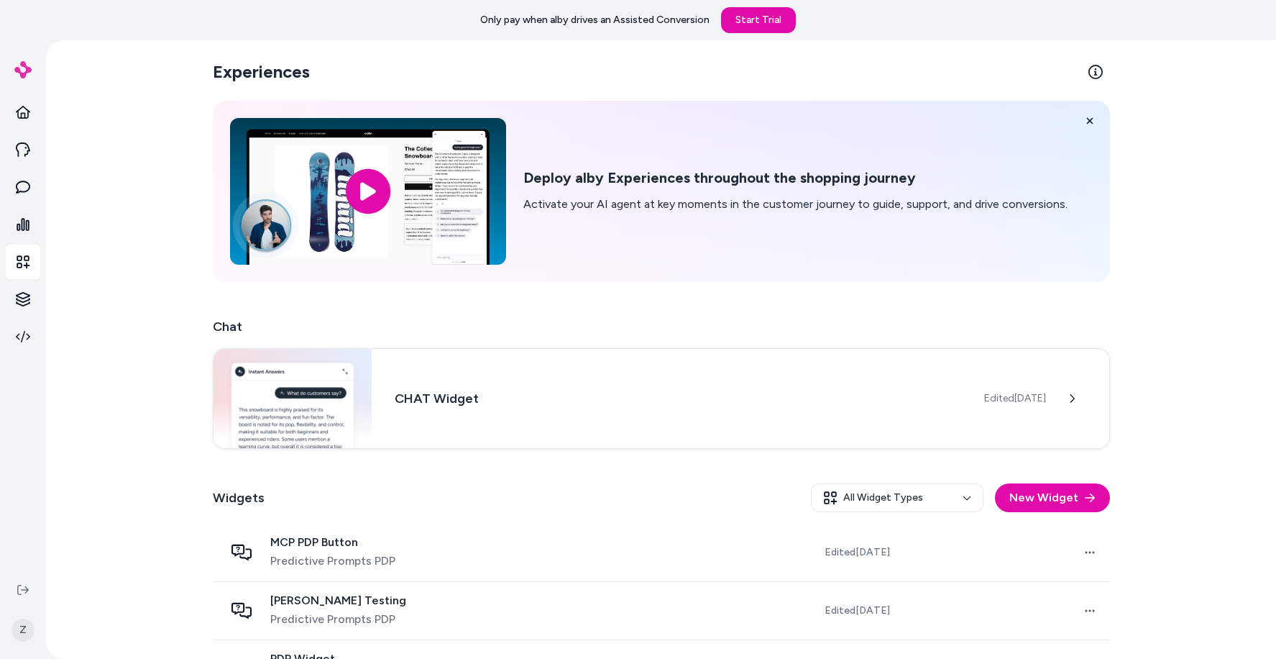
scroll to position [379, 0]
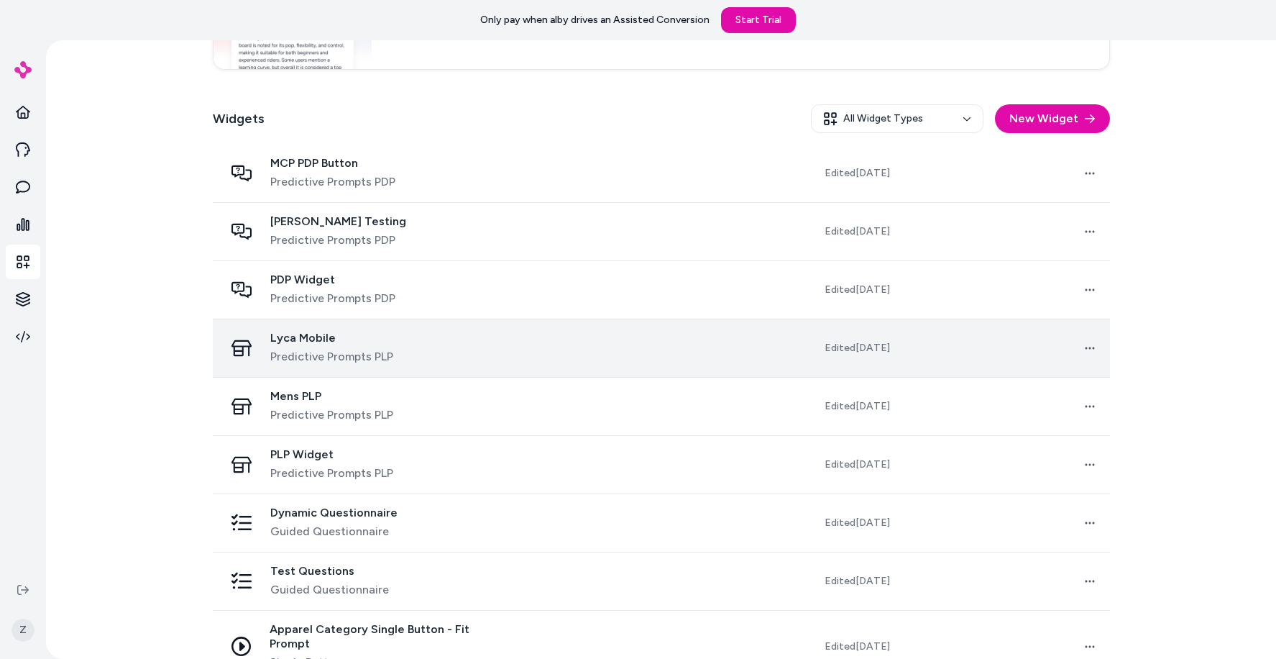
click at [349, 358] on span "Predictive Prompts PLP" at bounding box center [331, 356] width 123 height 17
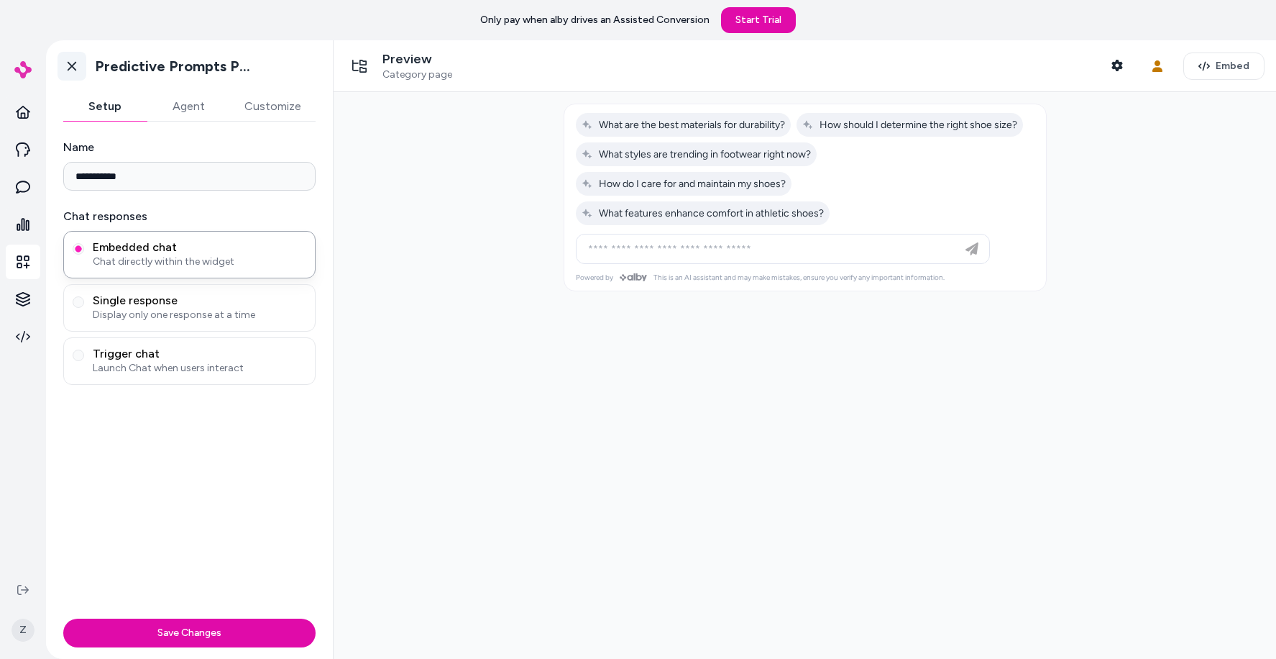
click at [81, 70] on link "Go back" at bounding box center [72, 66] width 29 height 29
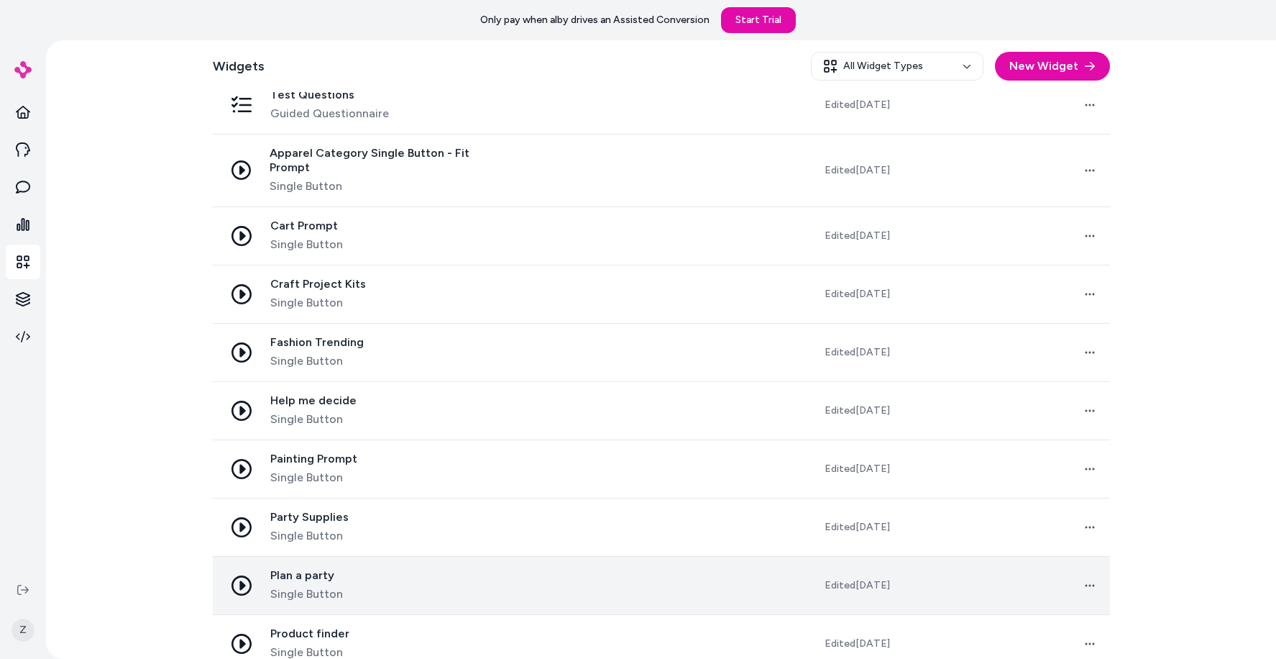
scroll to position [997, 0]
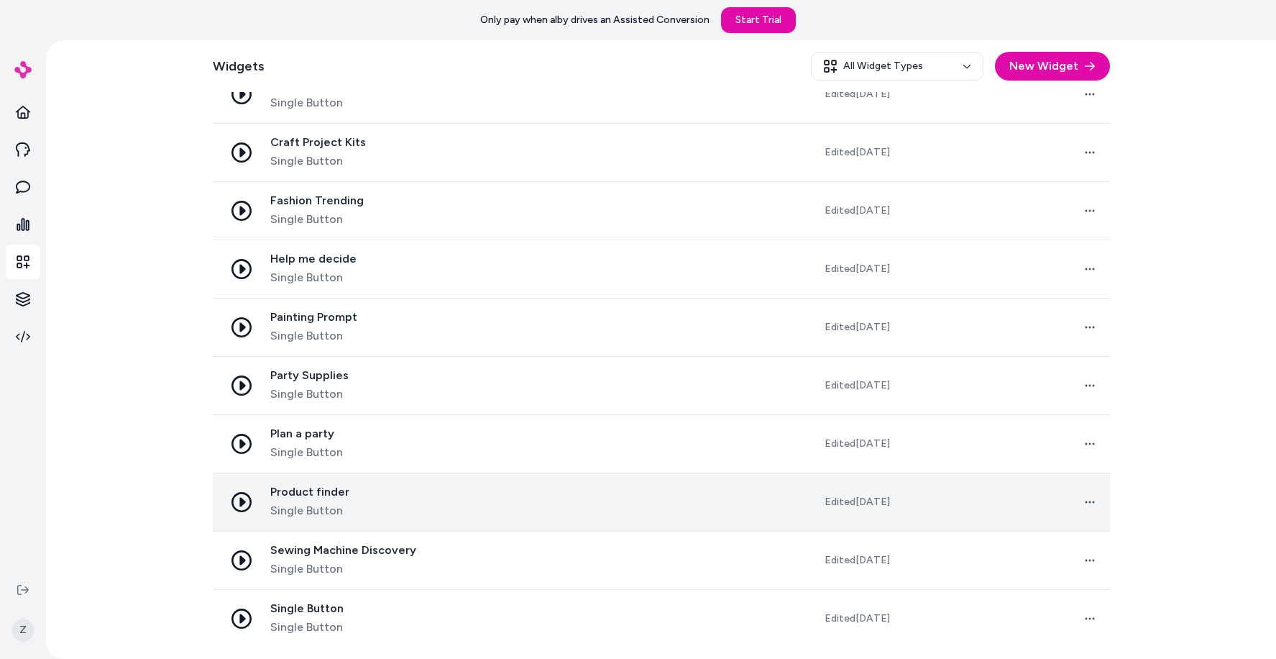
click at [334, 498] on span "Product finder" at bounding box center [309, 492] width 79 height 14
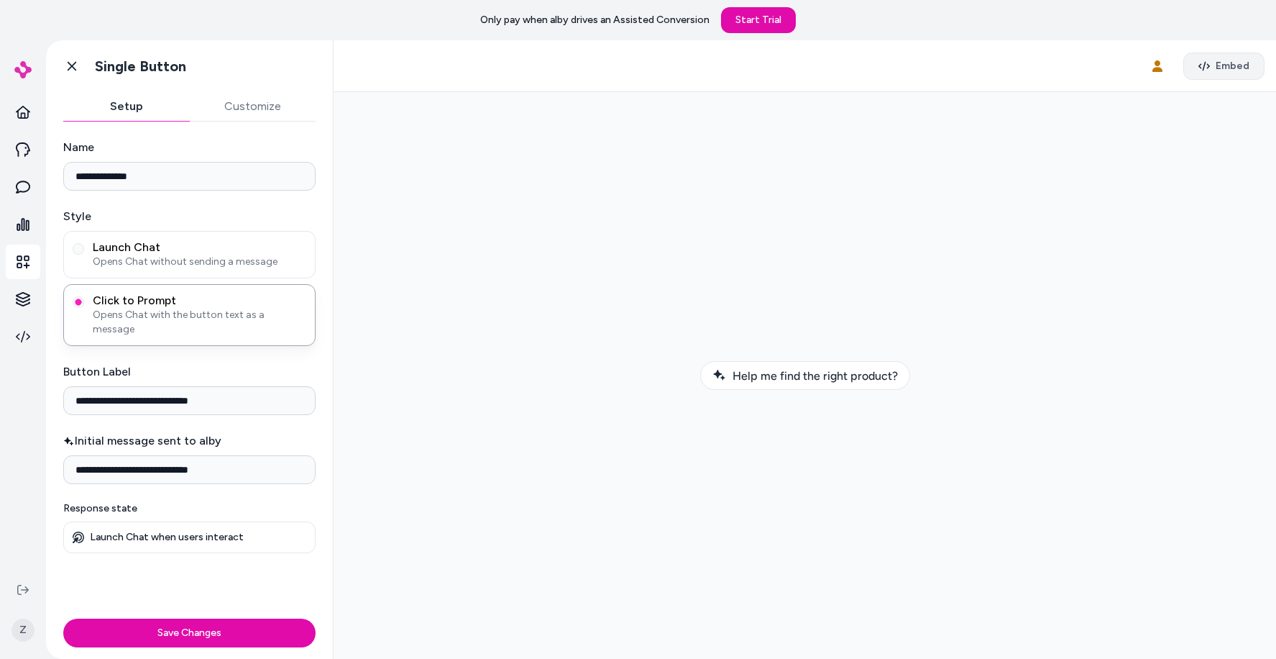
click at [1119, 65] on button "Embed" at bounding box center [1224, 65] width 81 height 27
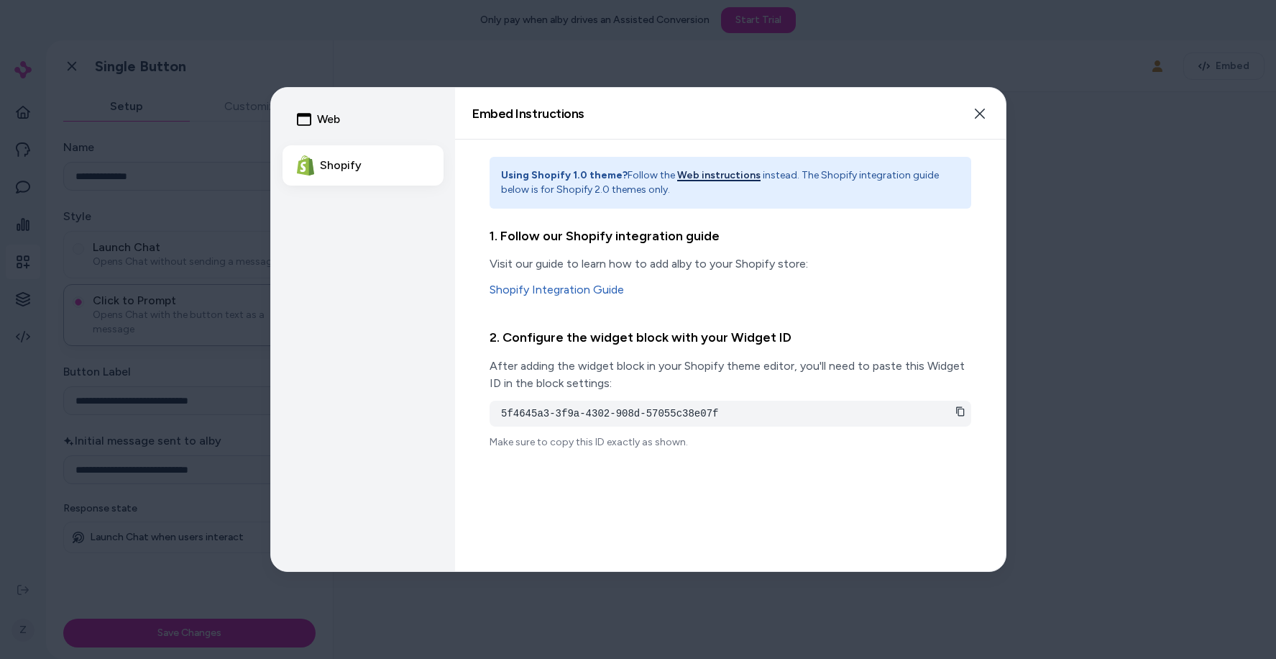
click at [701, 180] on button "Web instructions" at bounding box center [718, 175] width 83 height 14
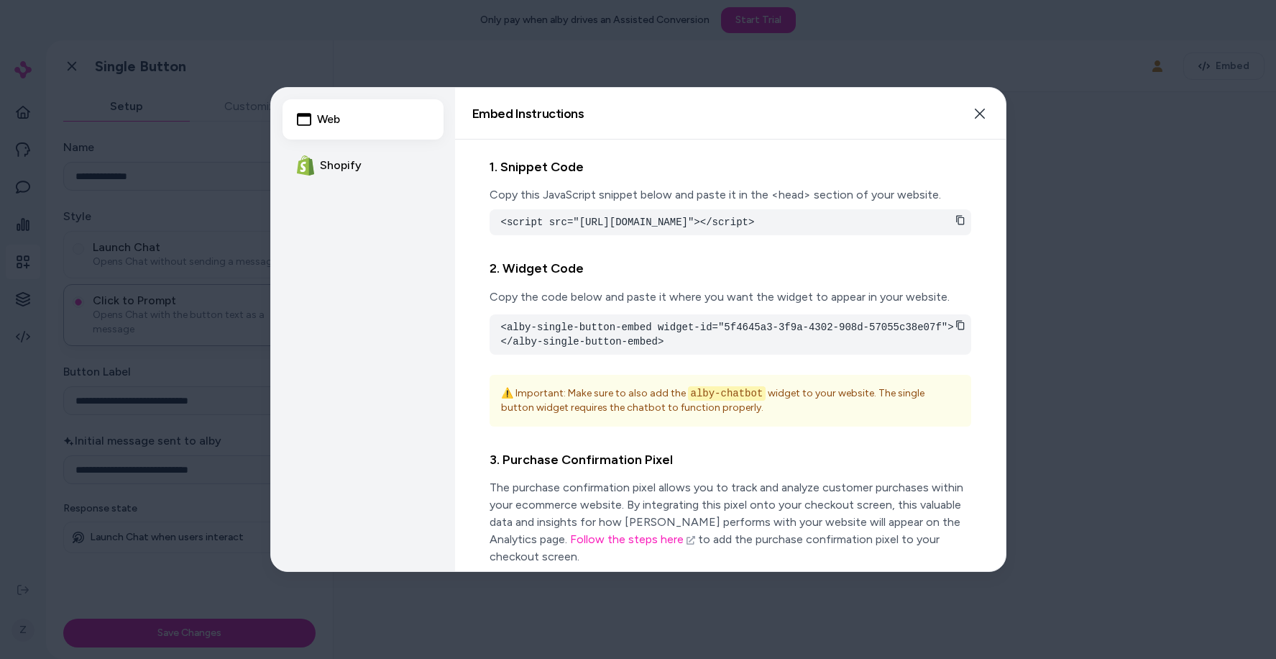
click at [961, 330] on icon at bounding box center [961, 325] width 10 height 10
click at [1071, 294] on div at bounding box center [638, 329] width 1276 height 659
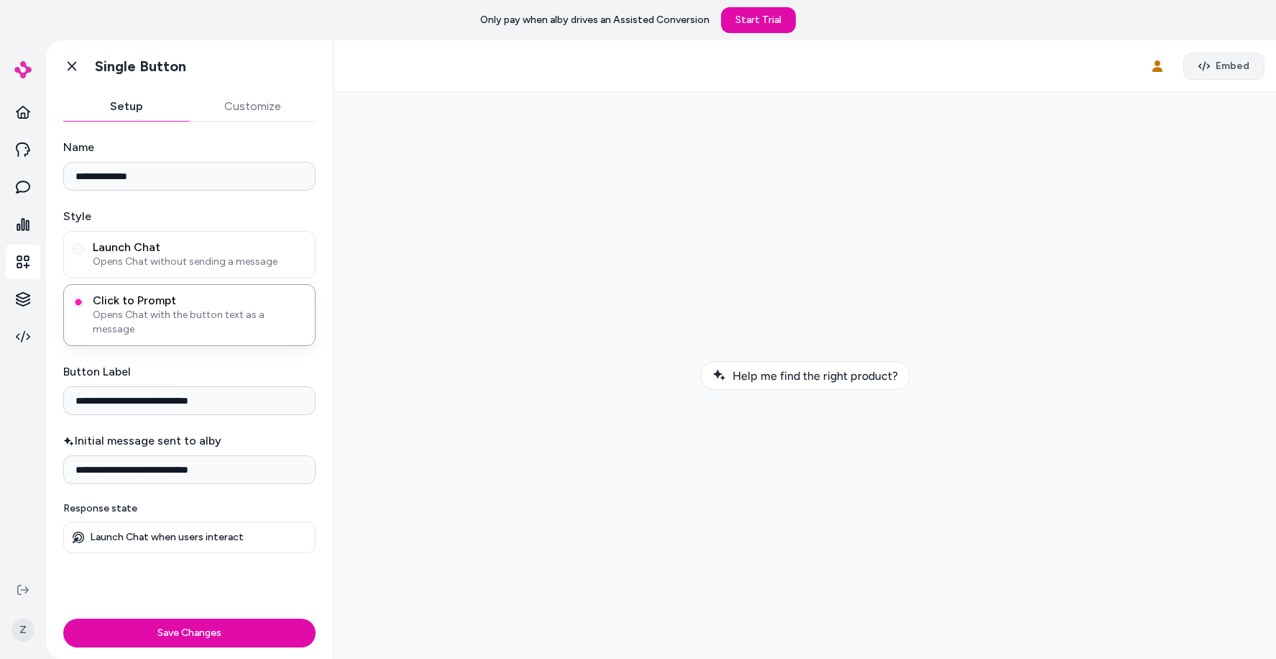
click at [1119, 73] on button "Embed" at bounding box center [1224, 65] width 81 height 27
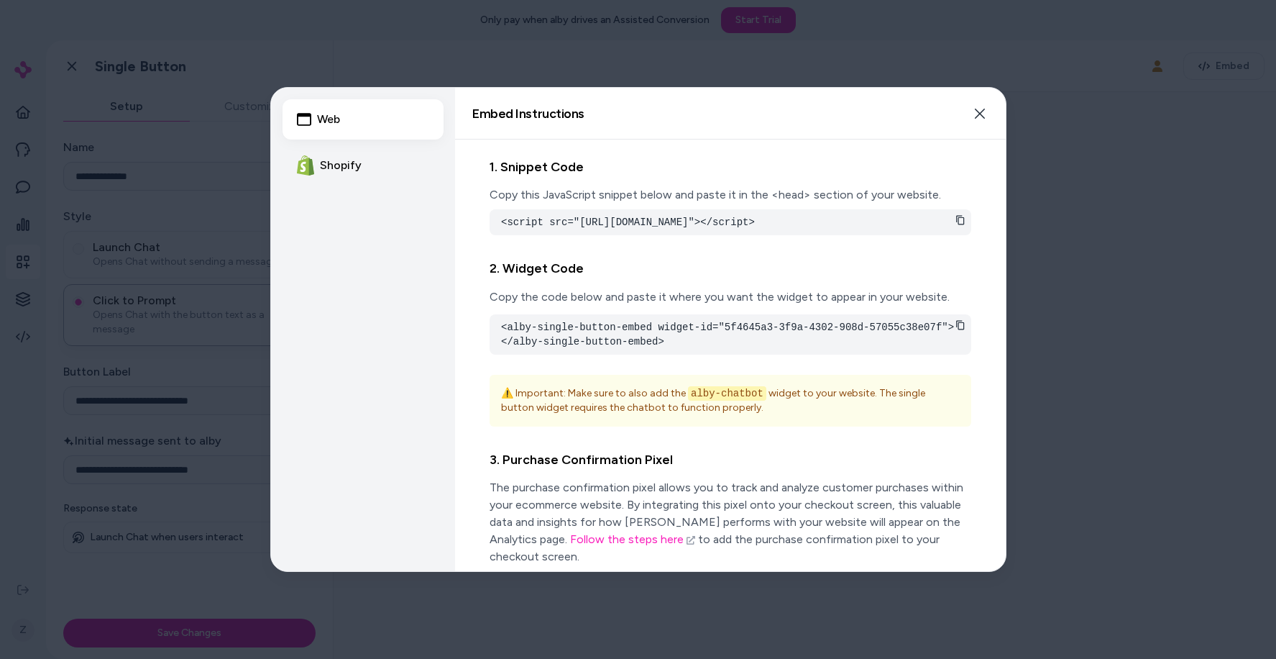
click at [964, 221] on icon at bounding box center [961, 220] width 10 height 10
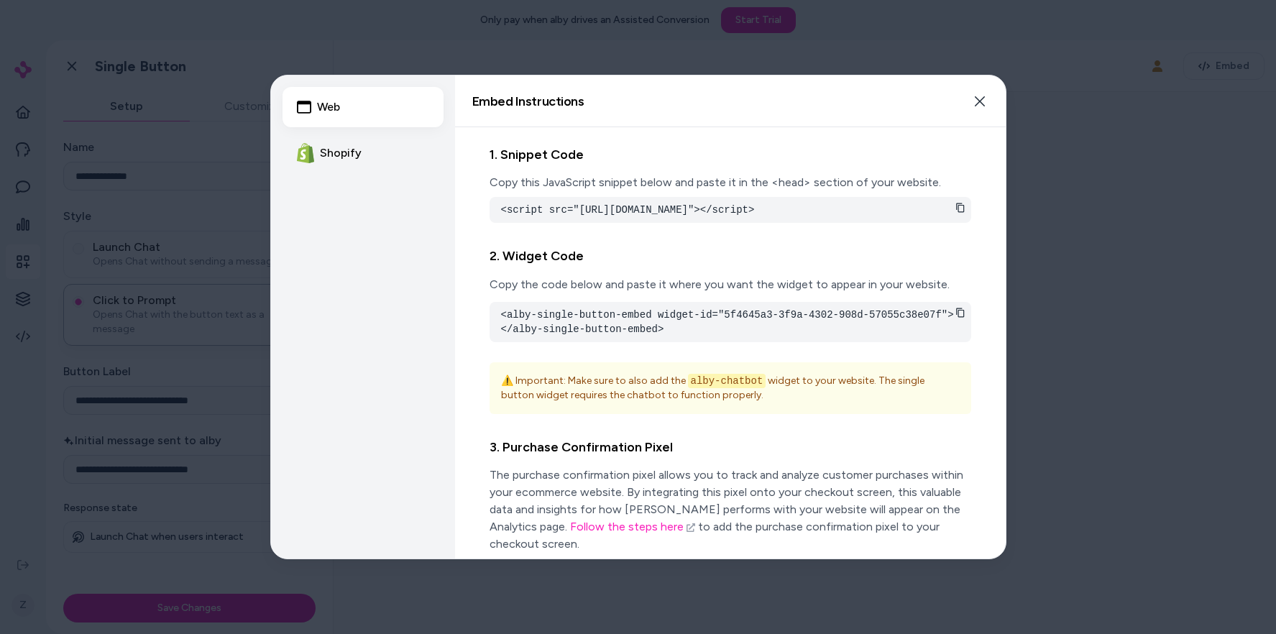
click at [252, 49] on div at bounding box center [638, 317] width 1276 height 634
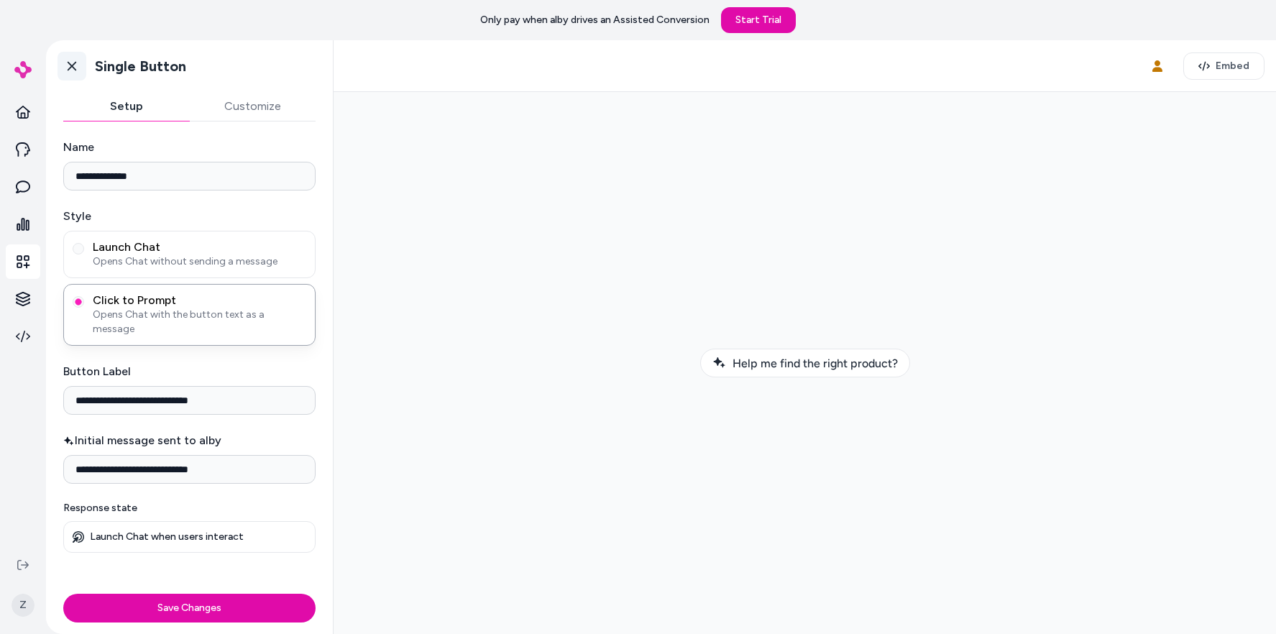
click at [68, 62] on icon at bounding box center [72, 66] width 9 height 9
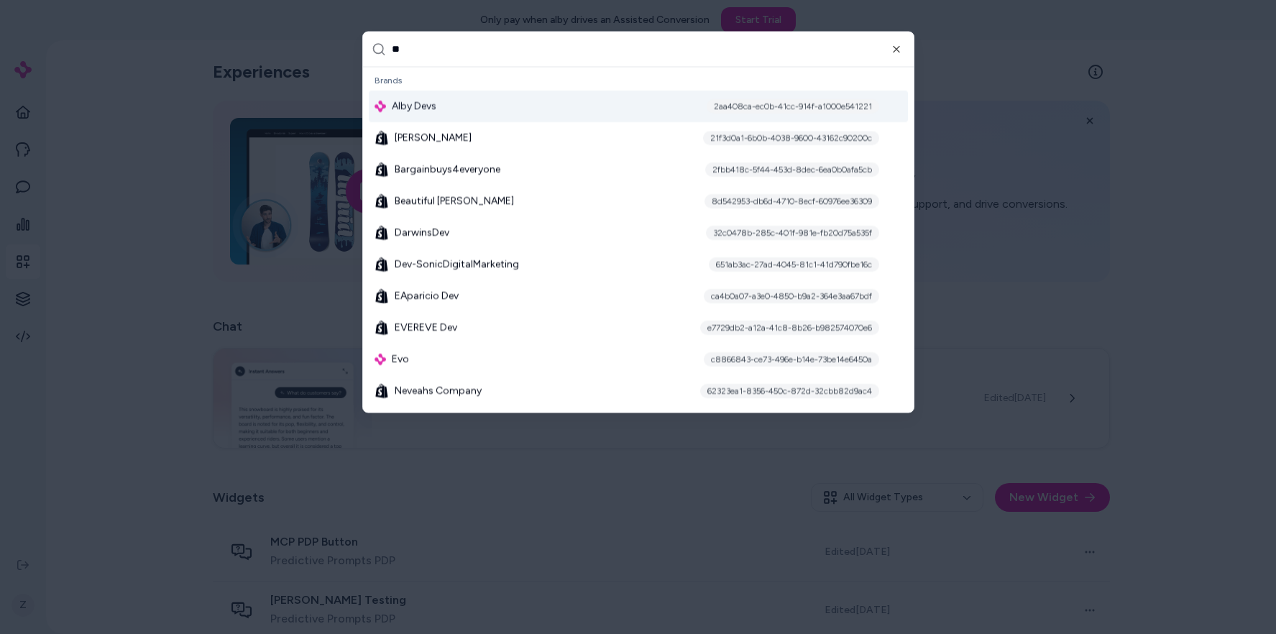
type input "***"
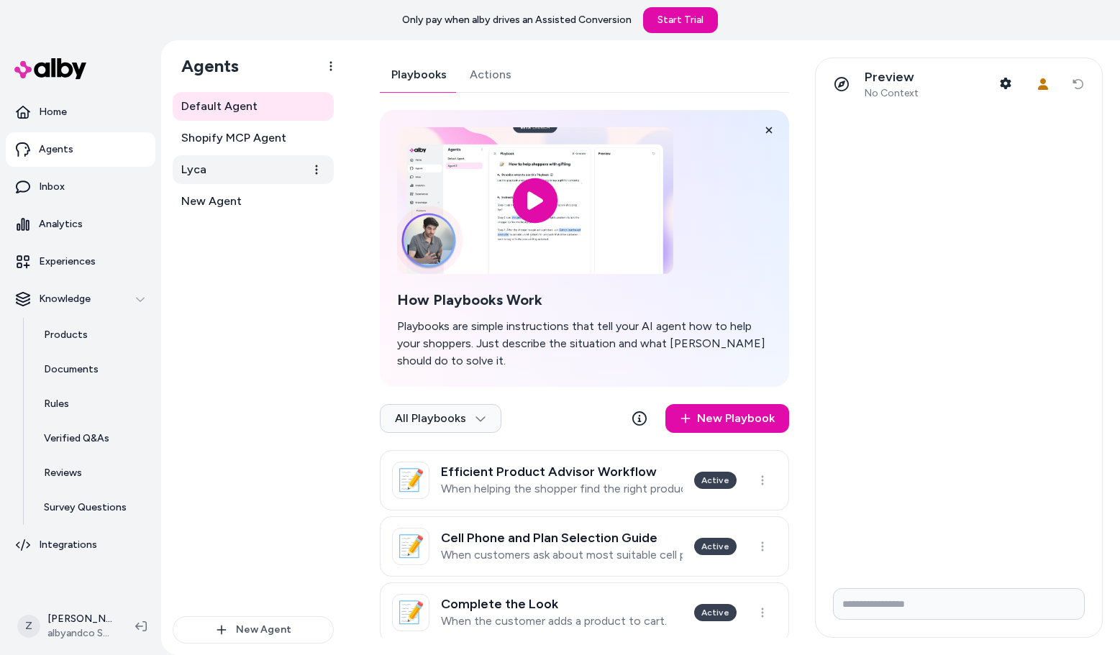
click at [221, 174] on link "Lyca" at bounding box center [253, 169] width 161 height 29
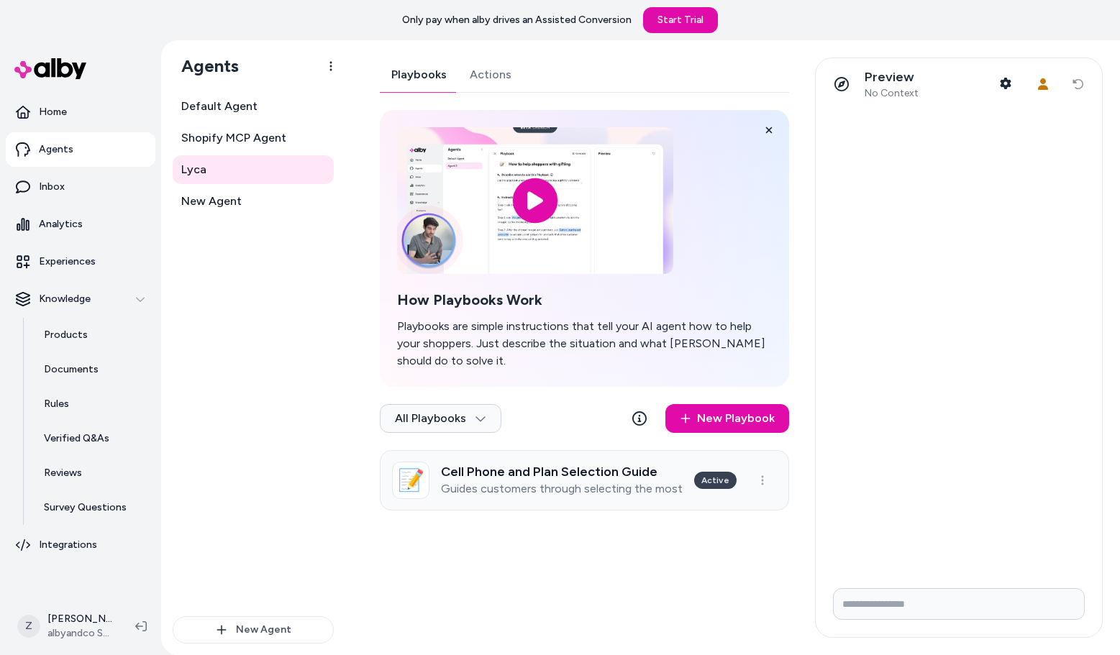
click at [528, 465] on h3 "Cell Phone and Plan Selection Guide" at bounding box center [562, 472] width 242 height 14
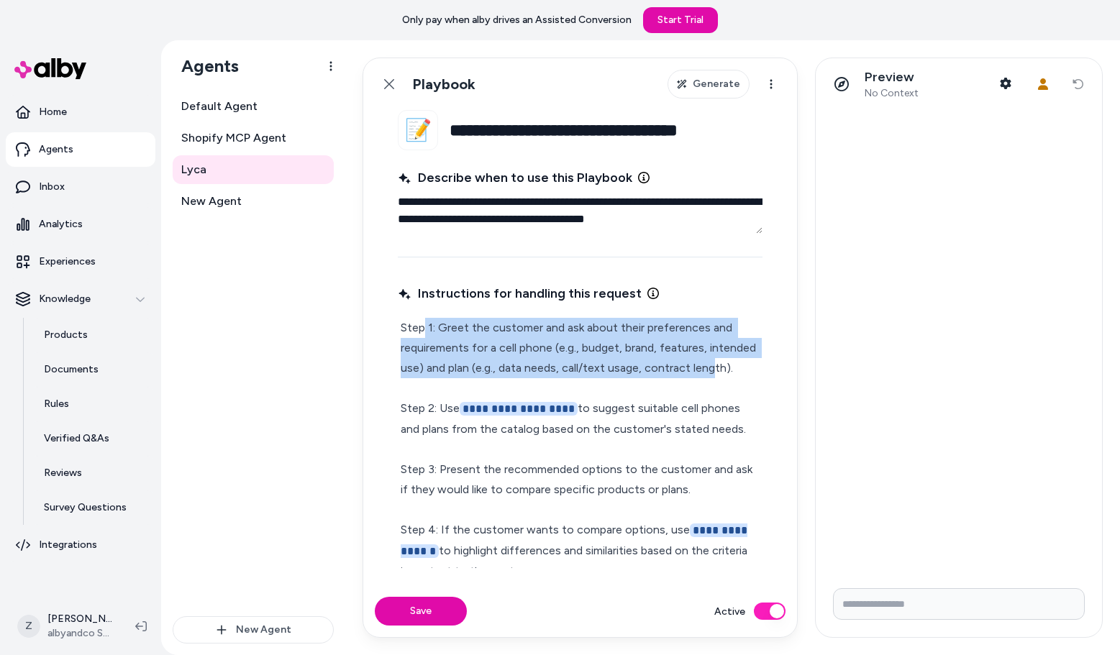
drag, startPoint x: 422, startPoint y: 326, endPoint x: 710, endPoint y: 375, distance: 292.3
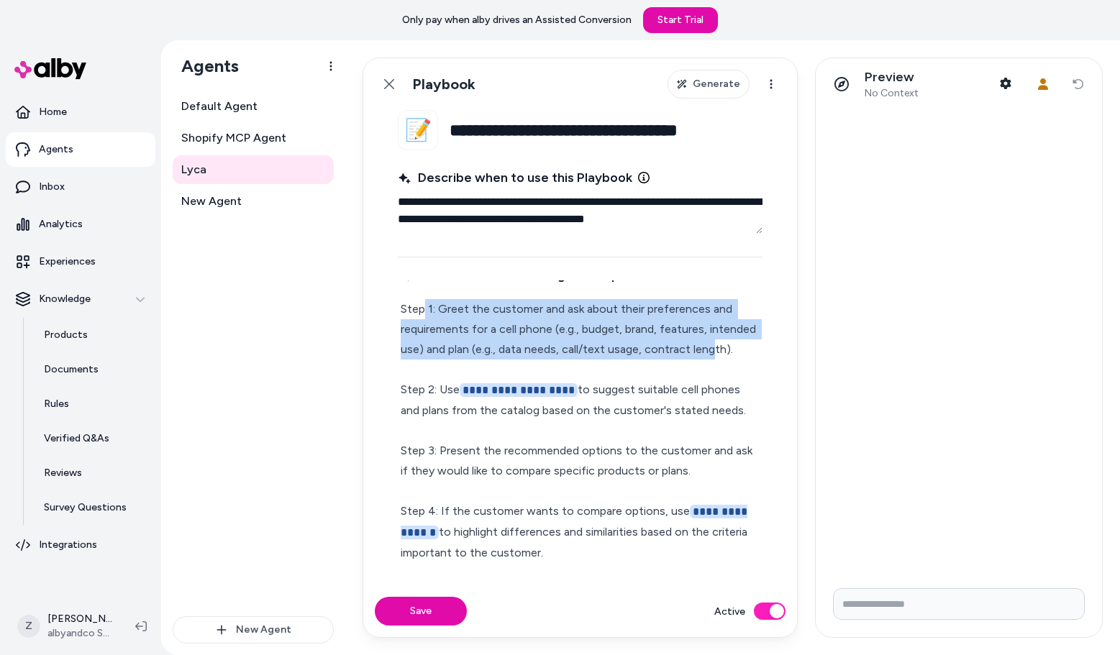
scroll to position [28, 0]
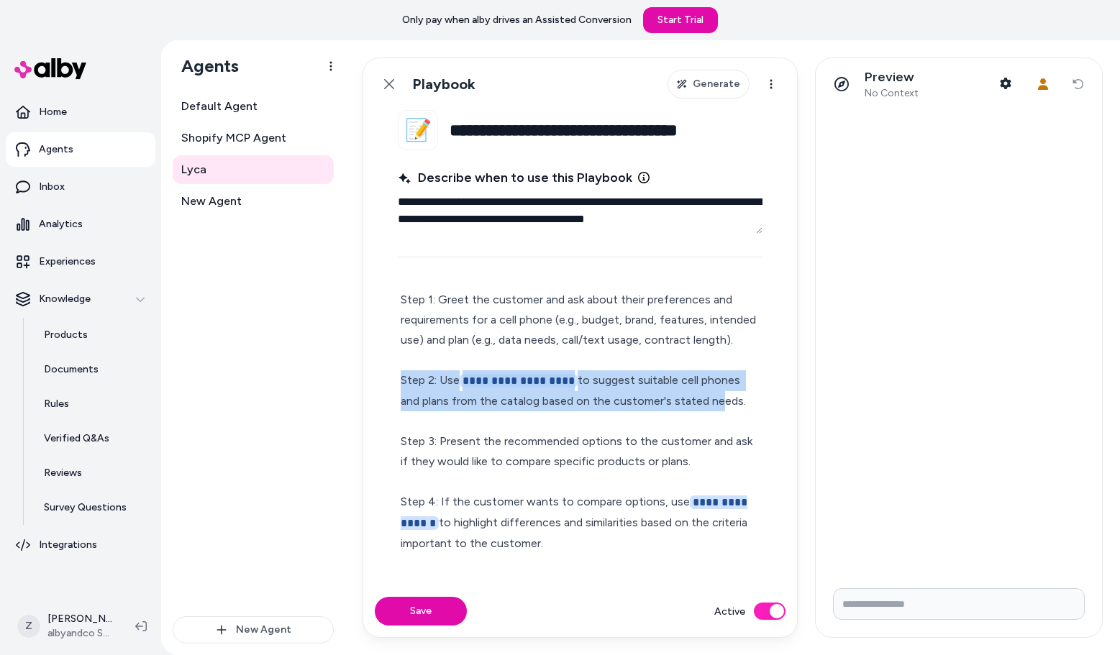
drag, startPoint x: 398, startPoint y: 376, endPoint x: 691, endPoint y: 395, distance: 294.0
click at [691, 395] on div "**********" at bounding box center [580, 643] width 365 height 713
click at [512, 378] on span "**********" at bounding box center [518, 381] width 118 height 14
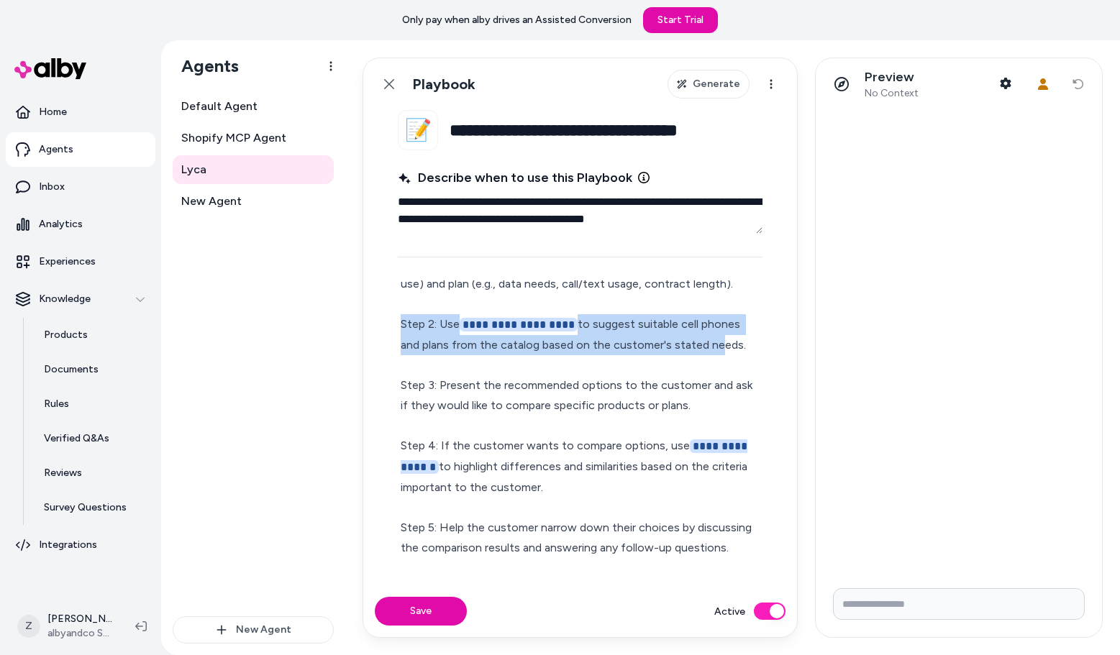
scroll to position [103, 0]
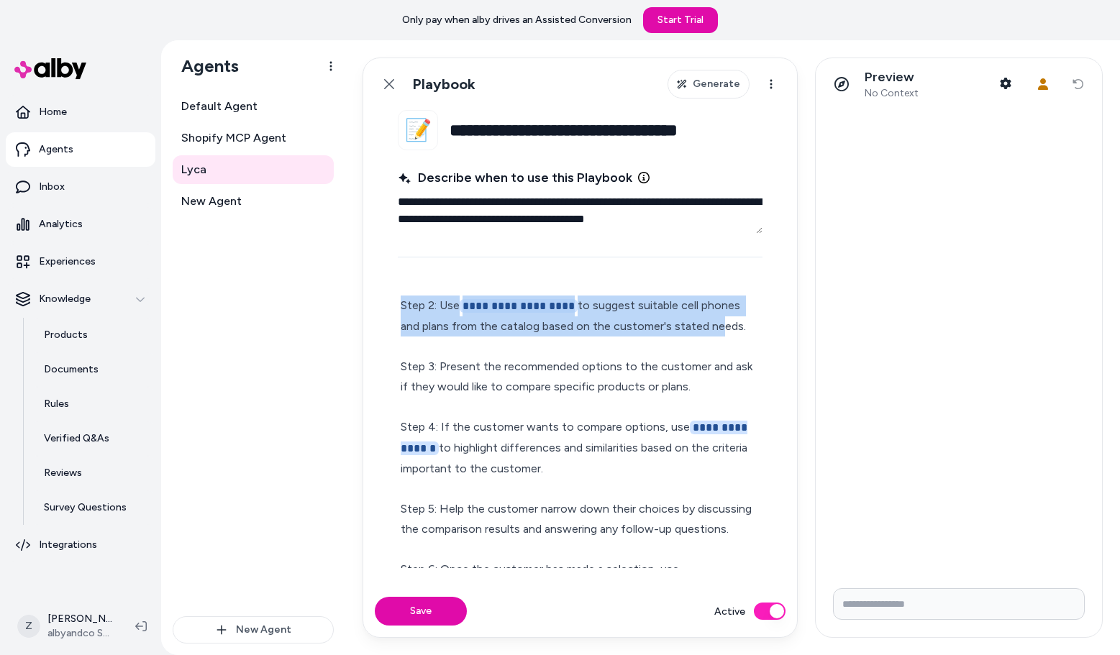
drag, startPoint x: 423, startPoint y: 422, endPoint x: 599, endPoint y: 471, distance: 182.8
click at [599, 471] on p "**********" at bounding box center [580, 568] width 359 height 707
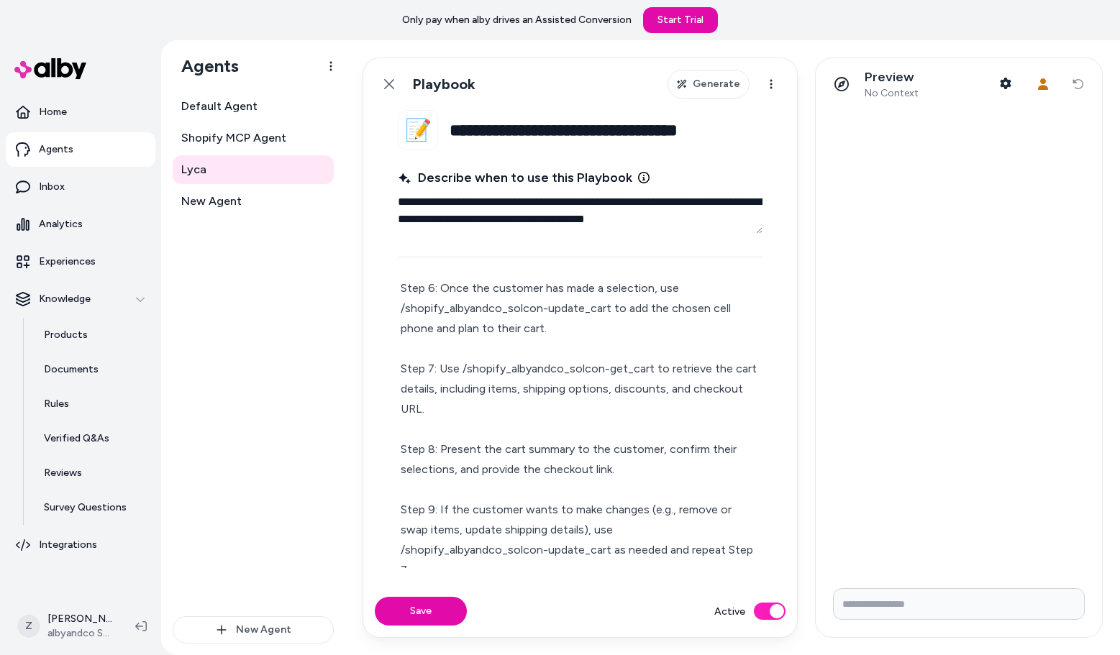
scroll to position [437, 0]
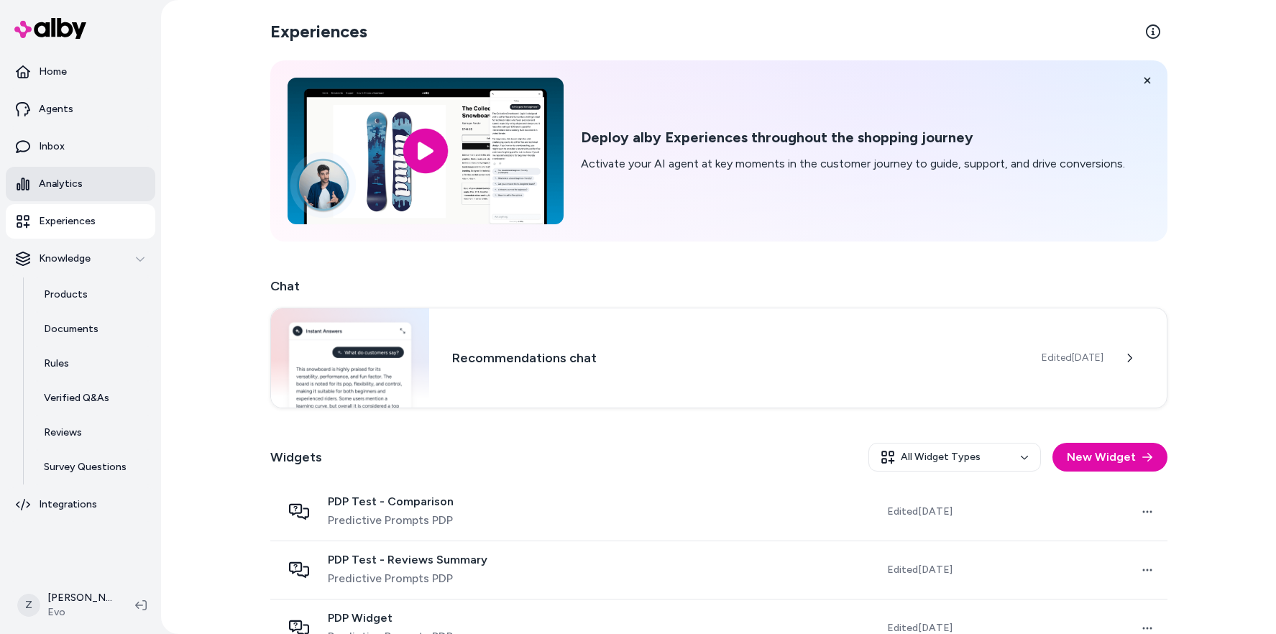
click at [67, 193] on link "Analytics" at bounding box center [81, 184] width 150 height 35
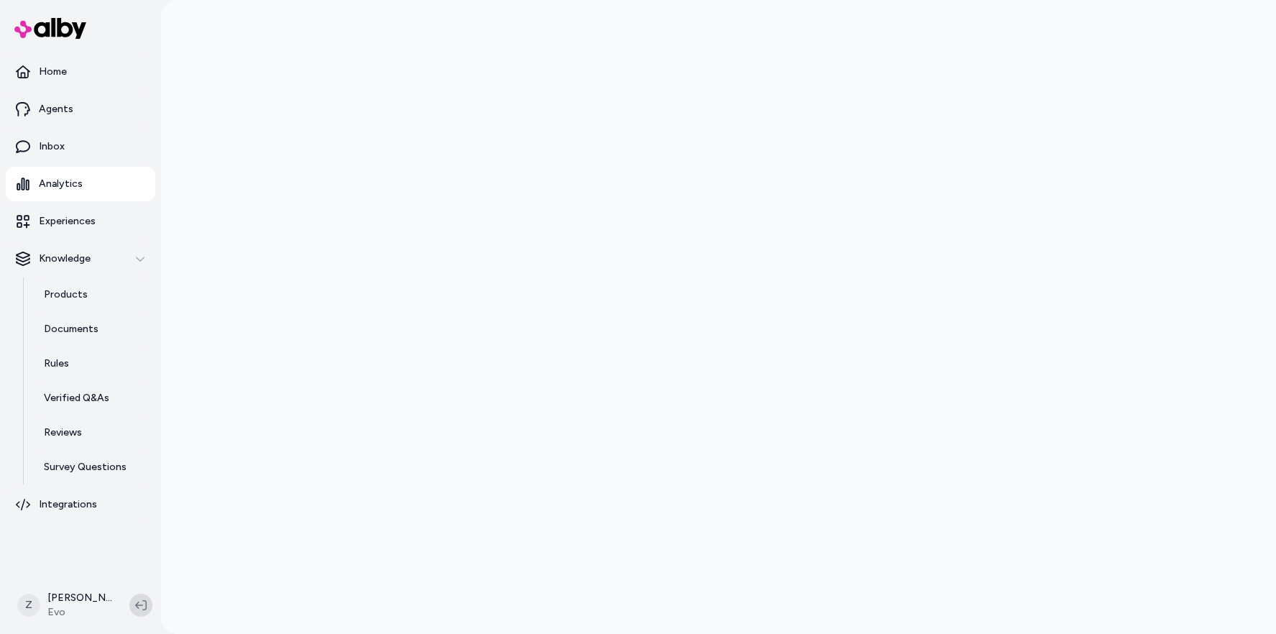
click at [141, 610] on icon at bounding box center [141, 606] width 12 height 12
